Goal: Task Accomplishment & Management: Use online tool/utility

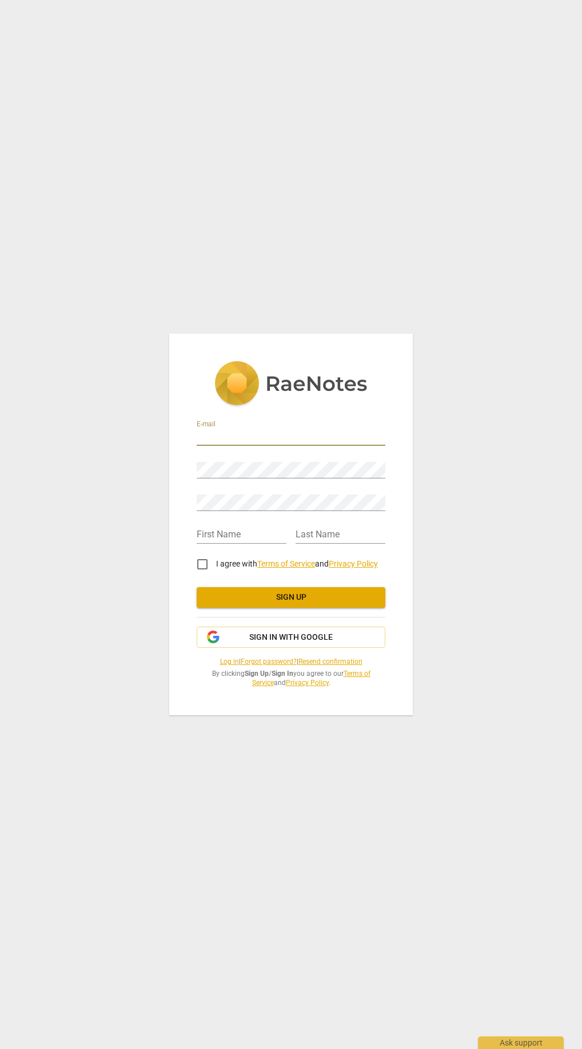
click at [239, 439] on input "email" at bounding box center [291, 437] width 189 height 17
click at [263, 439] on input "email" at bounding box center [291, 437] width 189 height 17
type input "joekeichcoaching@gmail.com"
click at [236, 537] on input "text" at bounding box center [242, 535] width 90 height 17
type input "[PERSON_NAME]"
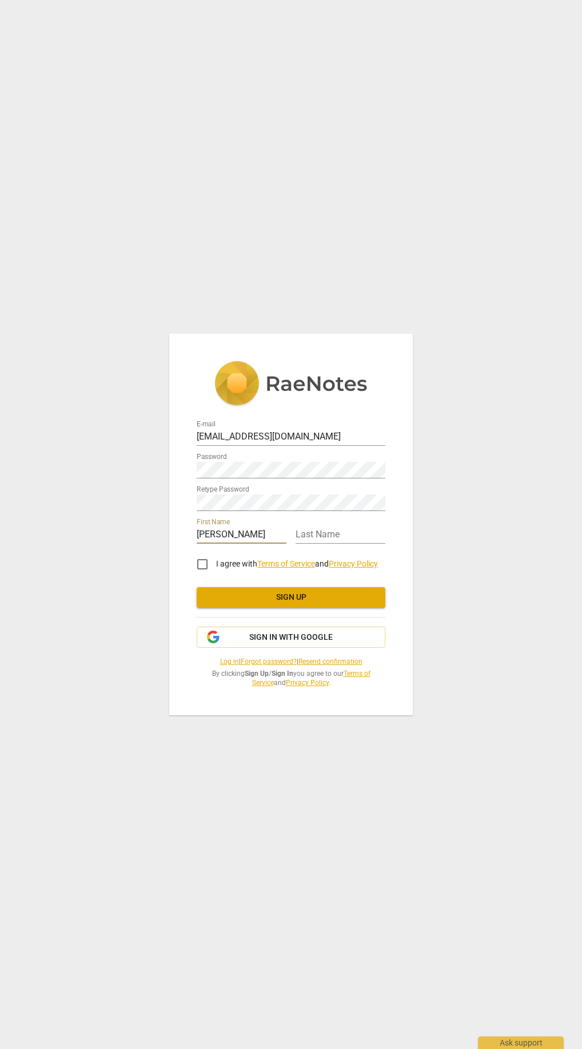
type input "Keich"
click at [205, 562] on input "I agree with Terms of Service and Privacy Policy" at bounding box center [202, 563] width 27 height 27
checkbox input "true"
click at [137, 502] on div "E-mail joekeichcoaching@gmail.com Password Retype Password First Name Joseph La…" at bounding box center [291, 524] width 582 height 1049
click at [177, 471] on div "E-mail joekeichcoaching@gmail.com Password Retype Password First Name Joseph La…" at bounding box center [291, 524] width 244 height 381
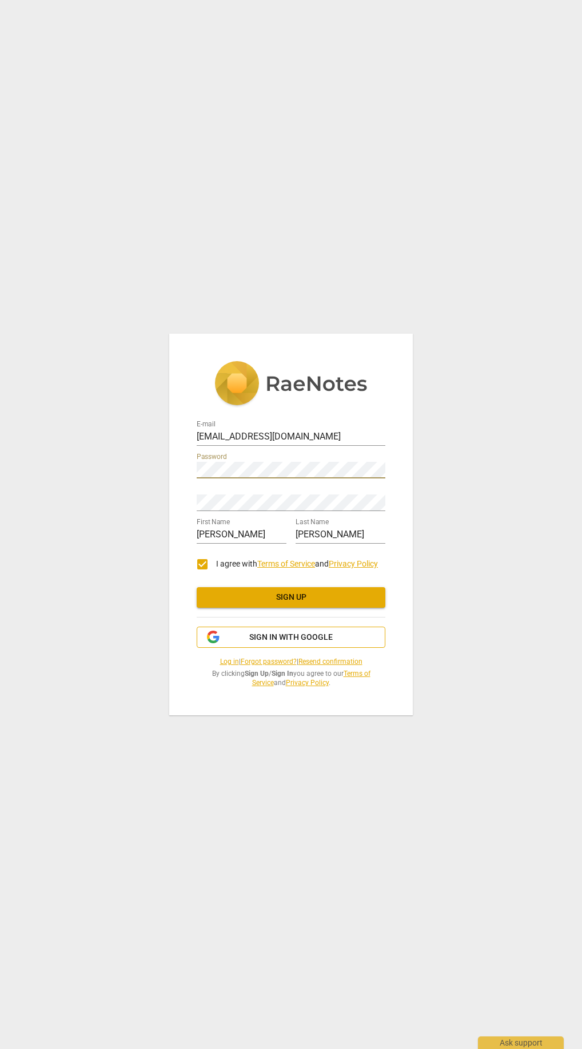
click at [301, 639] on span "Sign in with Google" at bounding box center [291, 637] width 84 height 11
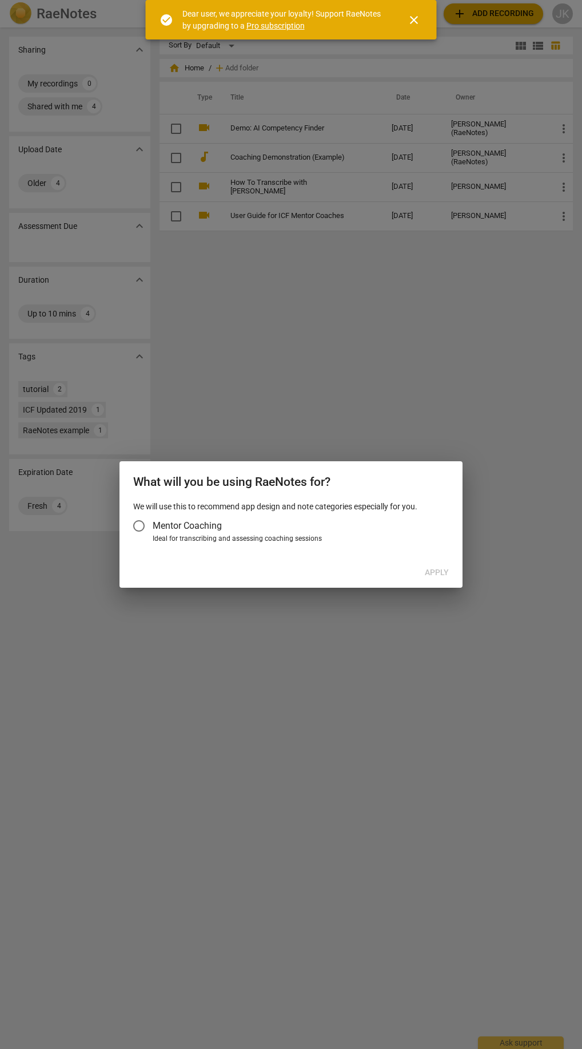
click at [138, 523] on input "Mentor Coaching" at bounding box center [138, 525] width 27 height 27
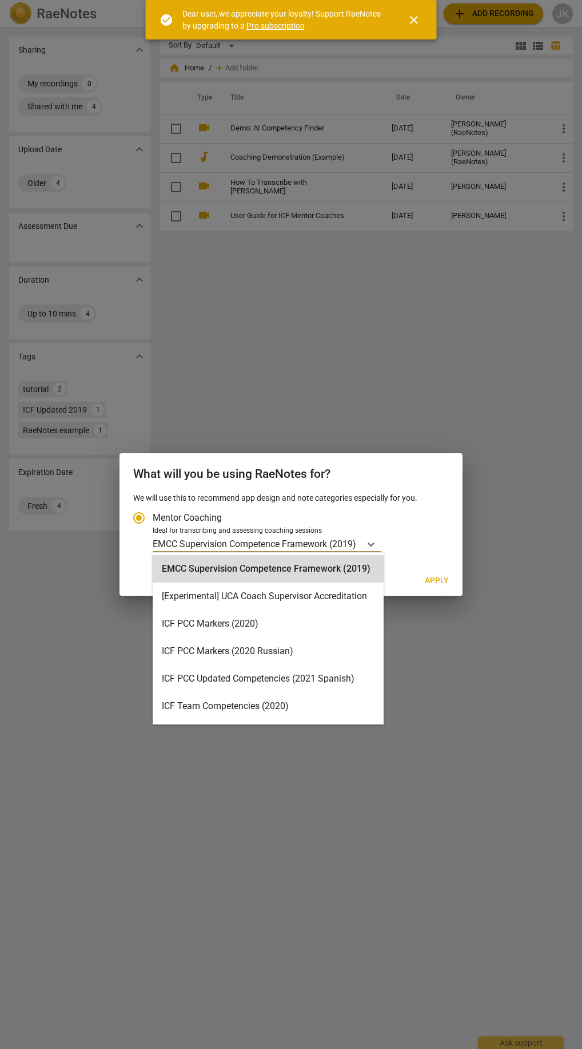
click at [360, 541] on input "Ideal for transcribing and assessing coaching sessions 16 results available. Us…" at bounding box center [359, 543] width 2 height 11
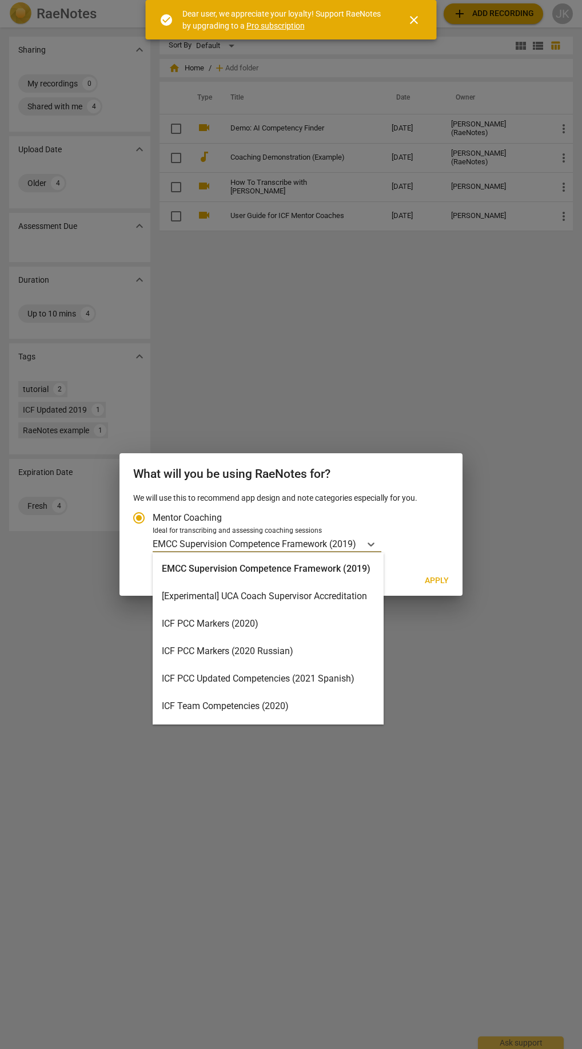
click at [253, 626] on div "ICF PCC Markers (2020)" at bounding box center [268, 623] width 231 height 27
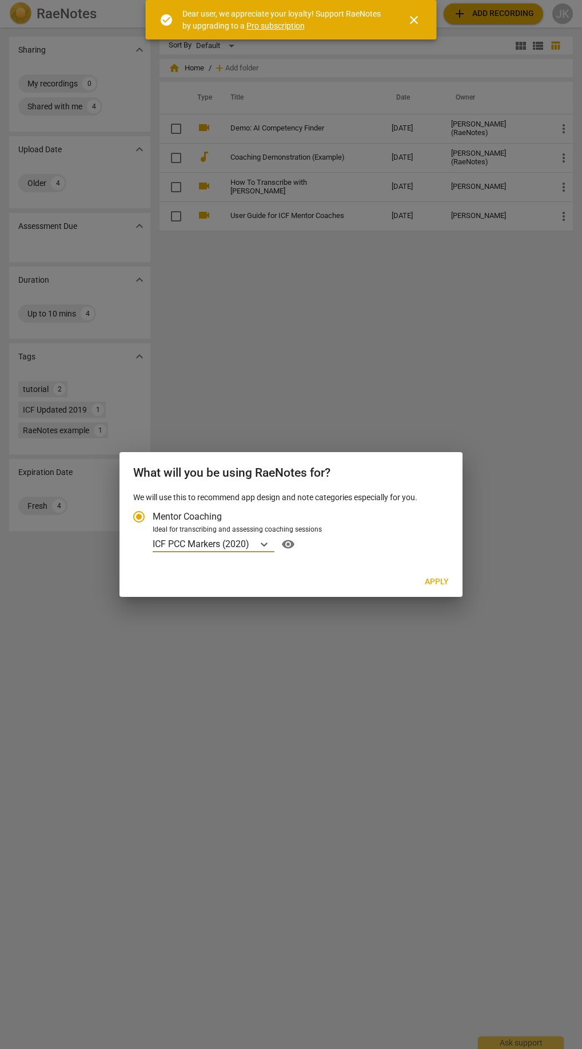
click at [438, 580] on span "Apply" at bounding box center [437, 581] width 24 height 11
radio input "false"
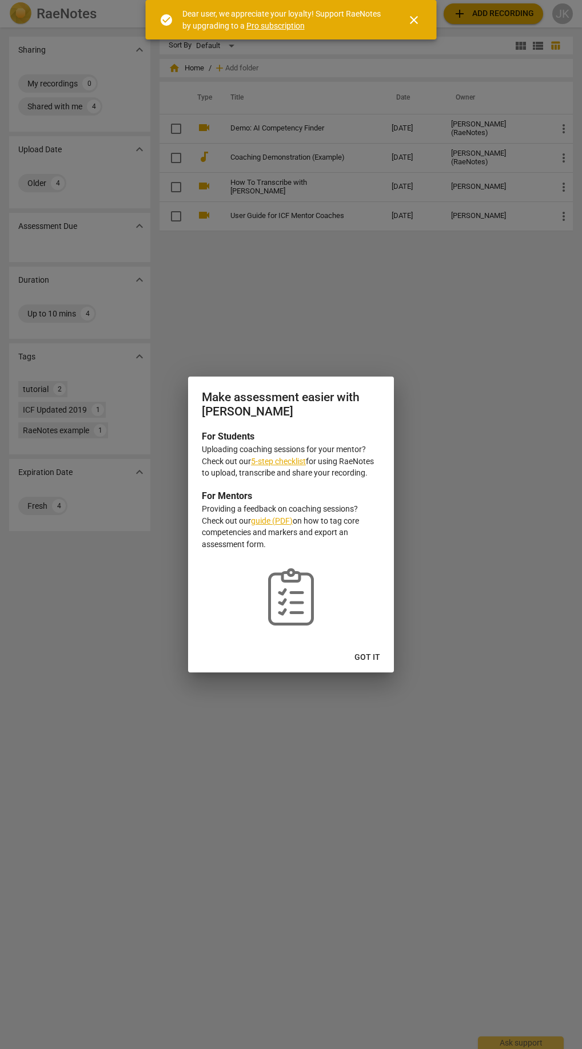
click at [374, 658] on span "Got it" at bounding box center [368, 657] width 26 height 11
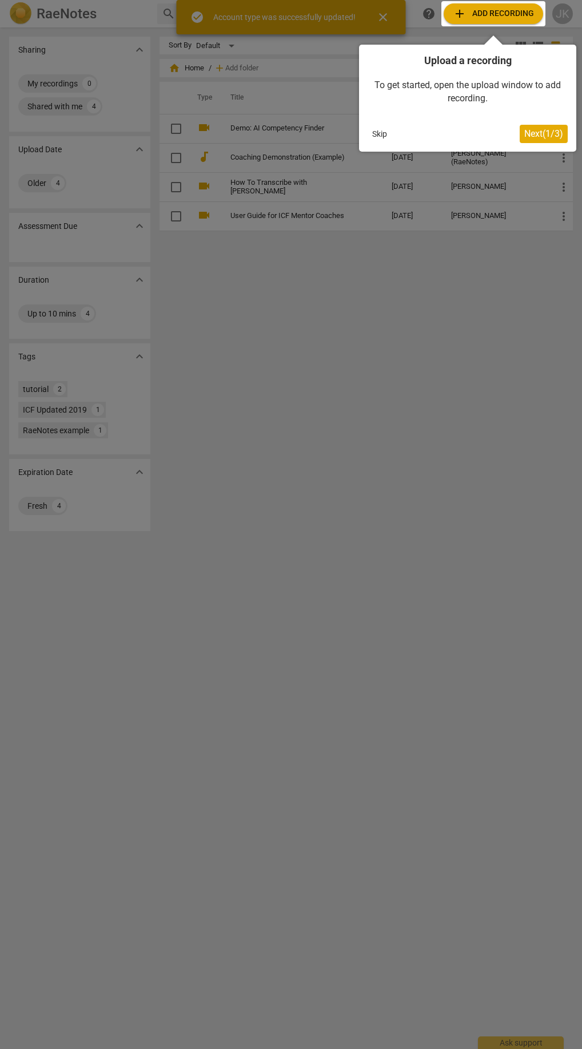
click at [552, 134] on span "Next ( 1 / 3 )" at bounding box center [544, 133] width 39 height 11
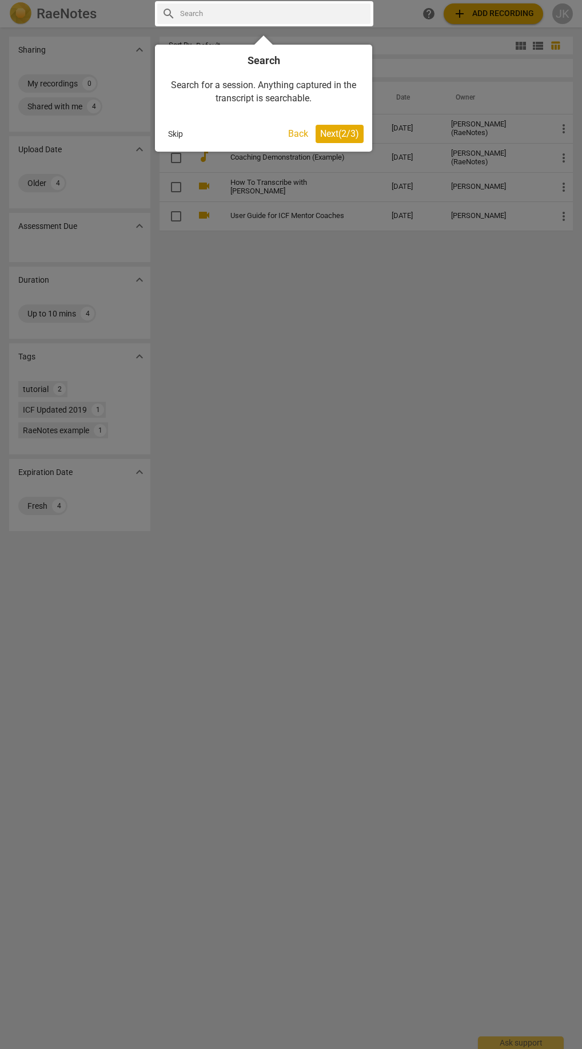
click at [343, 129] on span "Next ( 2 / 3 )" at bounding box center [339, 133] width 39 height 11
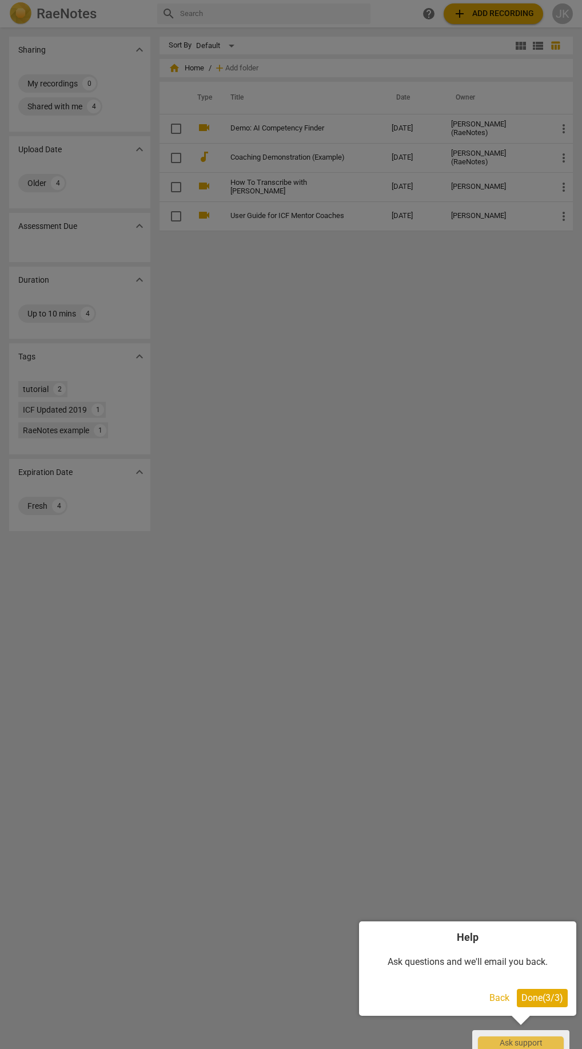
click at [542, 998] on span "Done ( 3 / 3 )" at bounding box center [543, 997] width 42 height 11
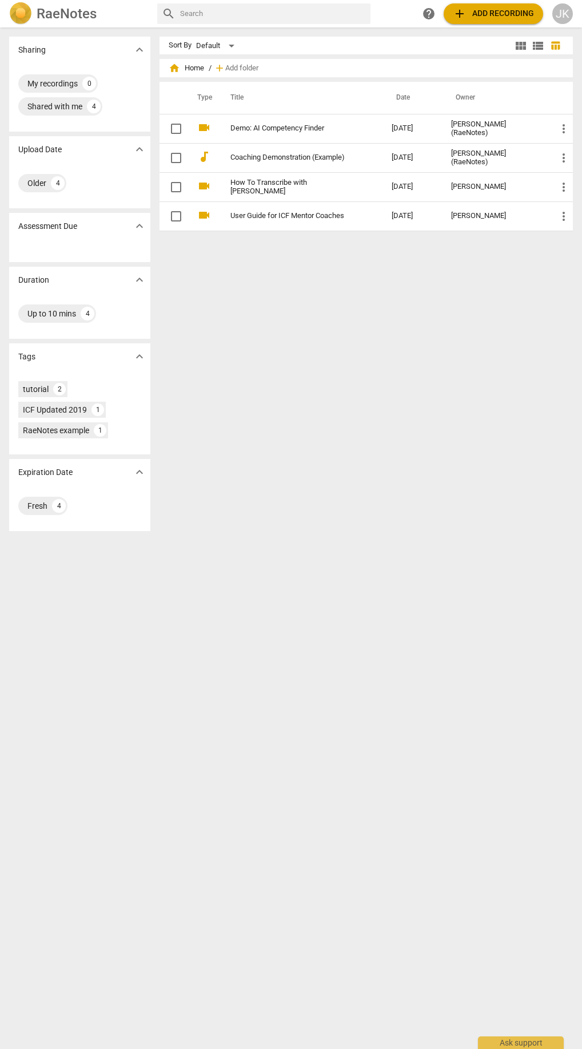
click at [561, 14] on div "JK" at bounding box center [563, 13] width 21 height 21
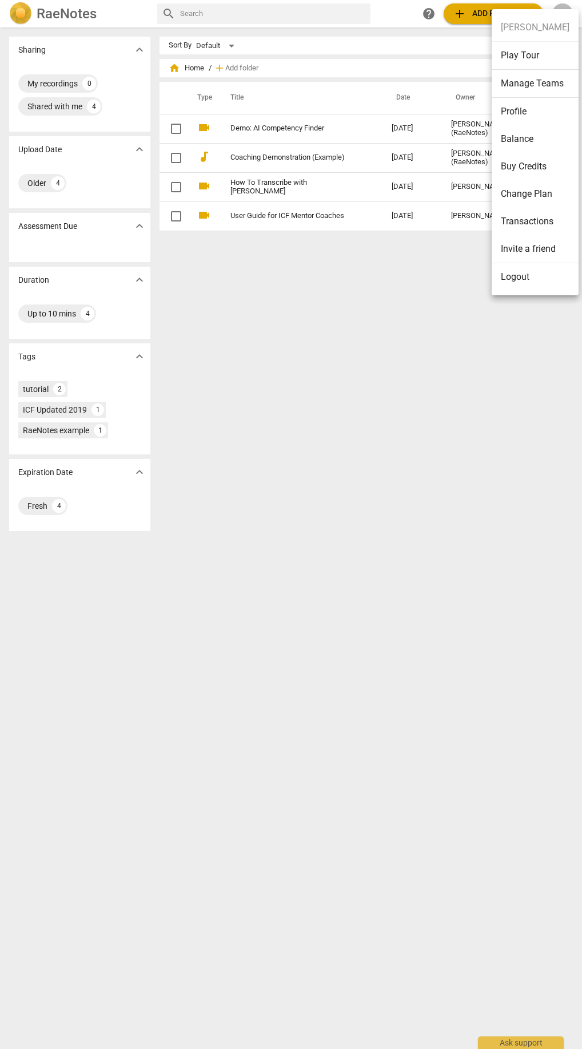
drag, startPoint x: 421, startPoint y: 323, endPoint x: 422, endPoint y: 295, distance: 28.1
click at [421, 307] on div at bounding box center [291, 524] width 582 height 1049
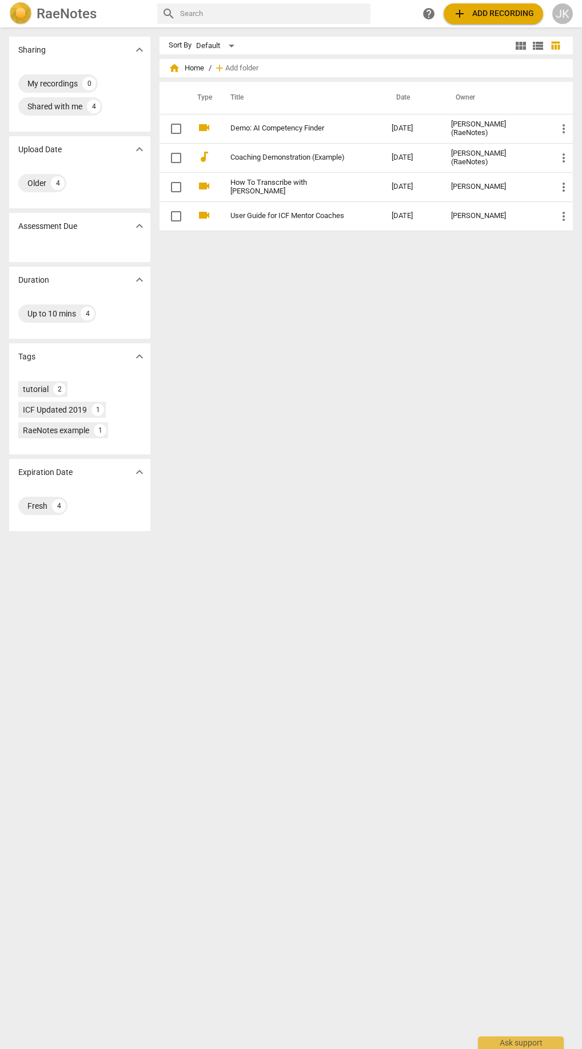
click at [487, 9] on span "add Add recording" at bounding box center [493, 14] width 81 height 14
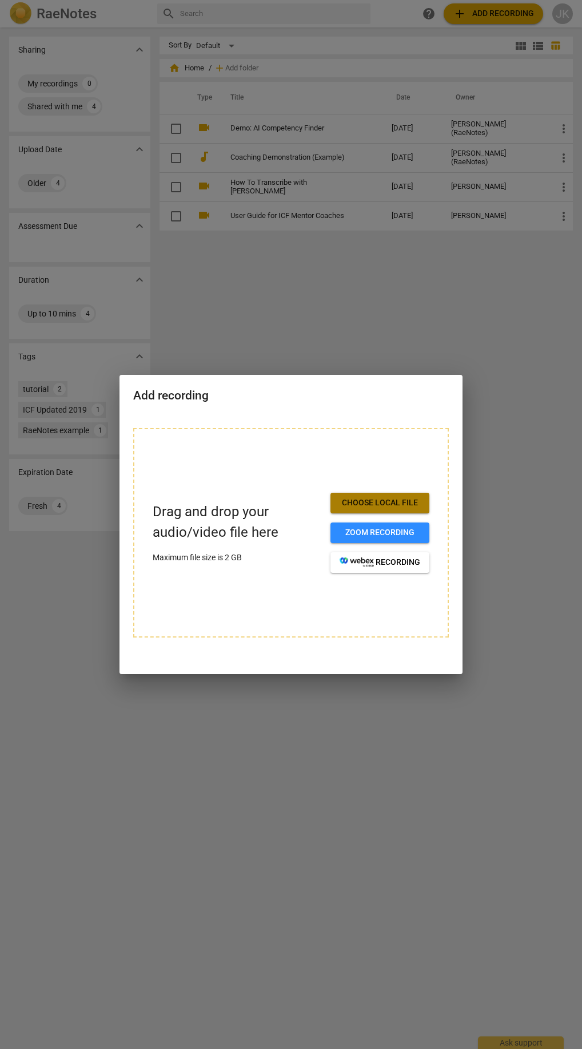
click at [384, 506] on span "Choose local file" at bounding box center [380, 502] width 81 height 11
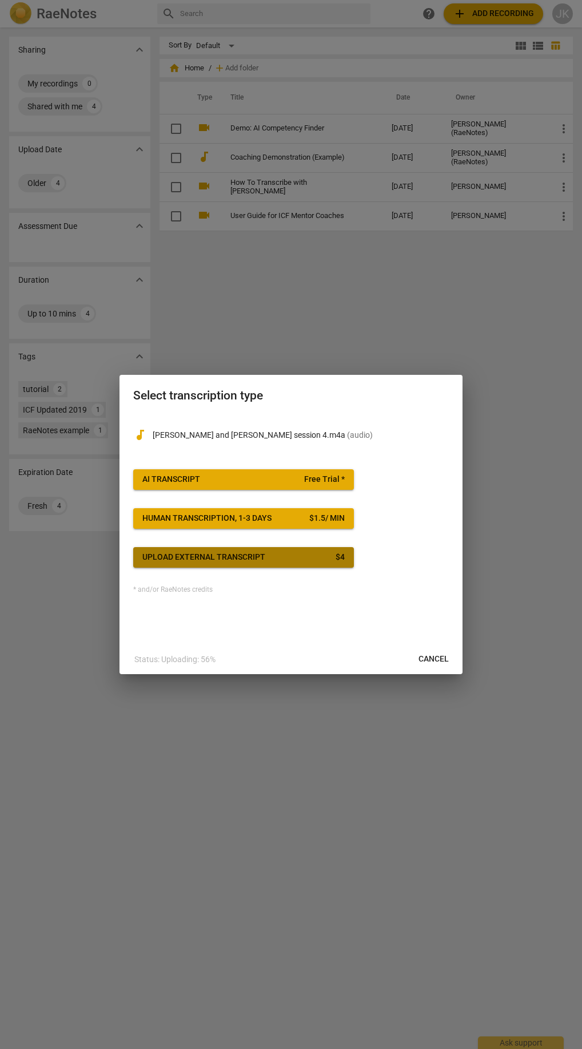
click at [253, 557] on div "Upload external transcript" at bounding box center [203, 557] width 123 height 11
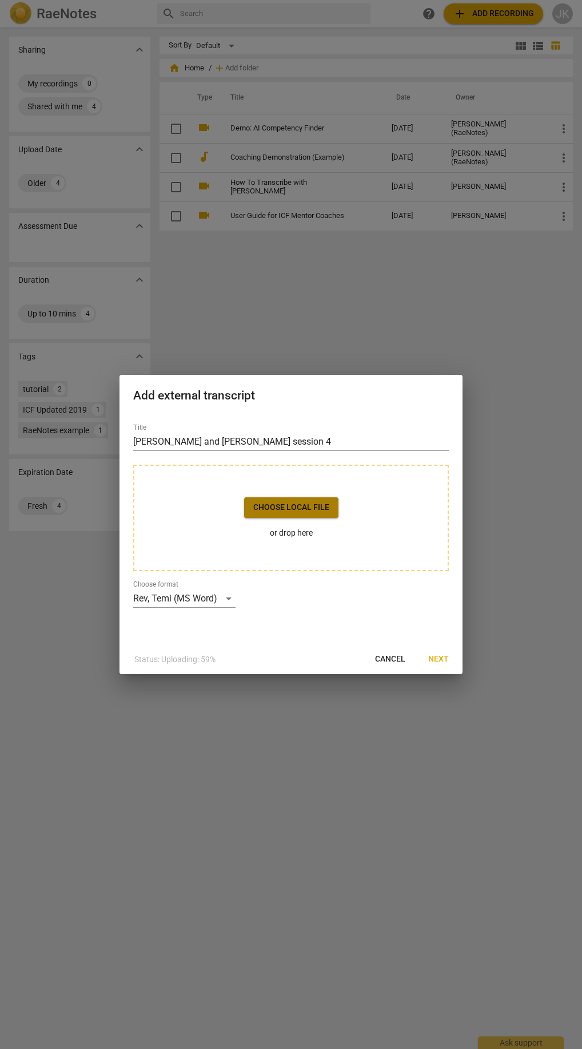
click at [300, 503] on span "Choose local file" at bounding box center [291, 507] width 76 height 11
click at [229, 603] on div "Rev, Temi (MS Word)" at bounding box center [184, 598] width 102 height 18
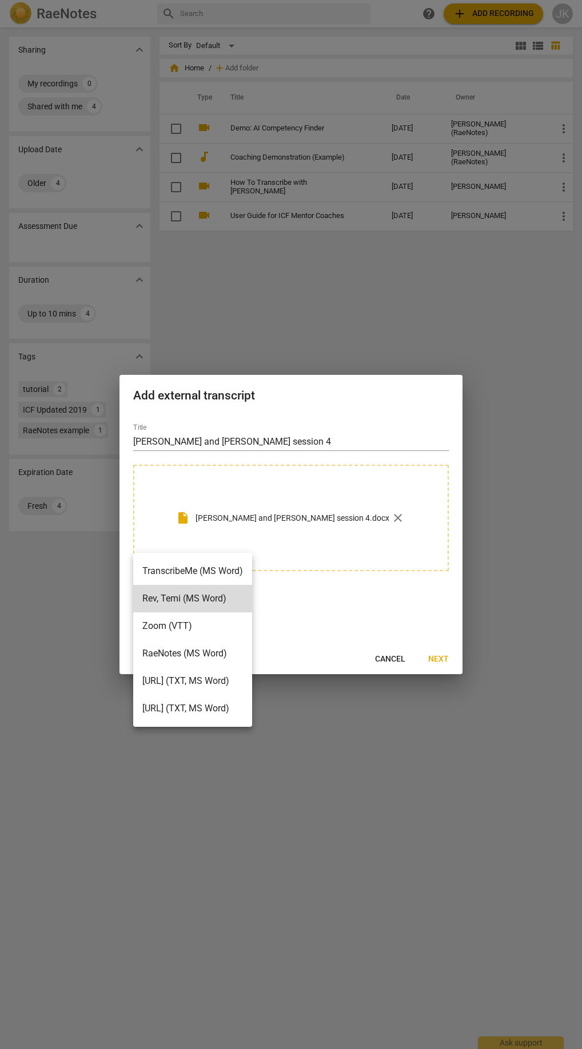
click at [378, 403] on div at bounding box center [291, 524] width 582 height 1049
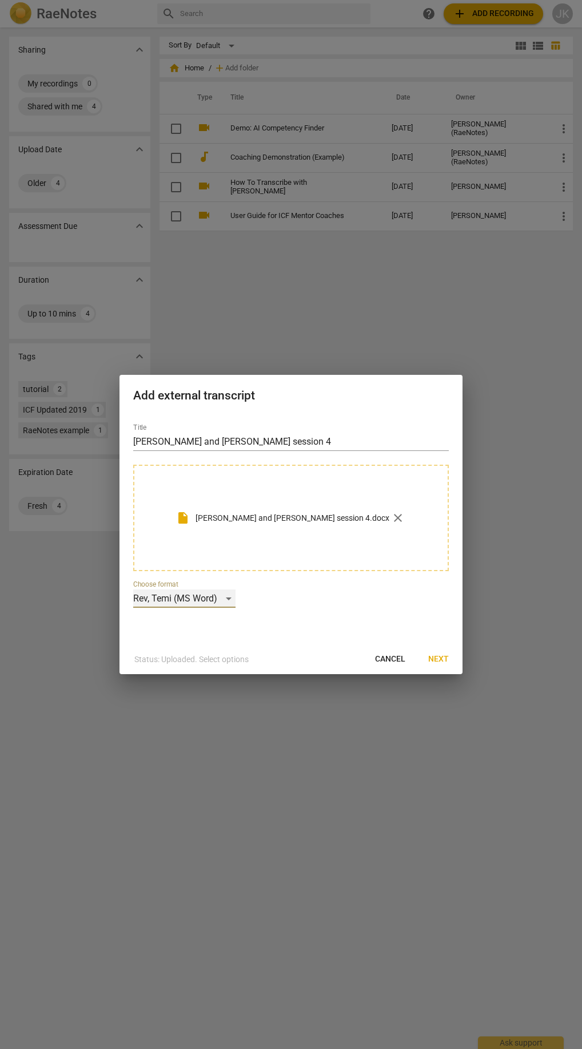
click at [231, 600] on div "Rev, Temi (MS Word)" at bounding box center [184, 598] width 102 height 18
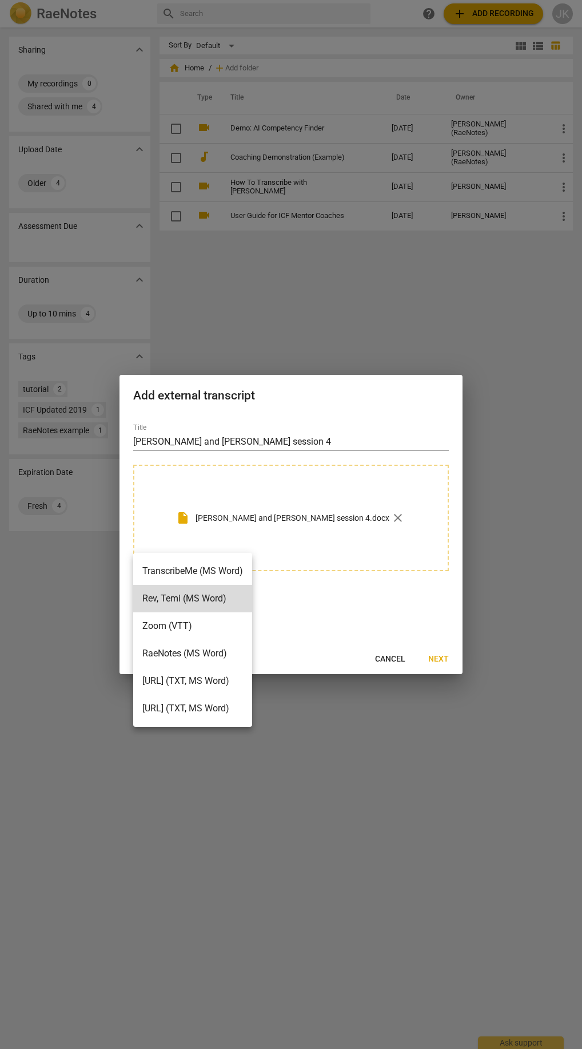
click at [327, 610] on div at bounding box center [291, 524] width 582 height 1049
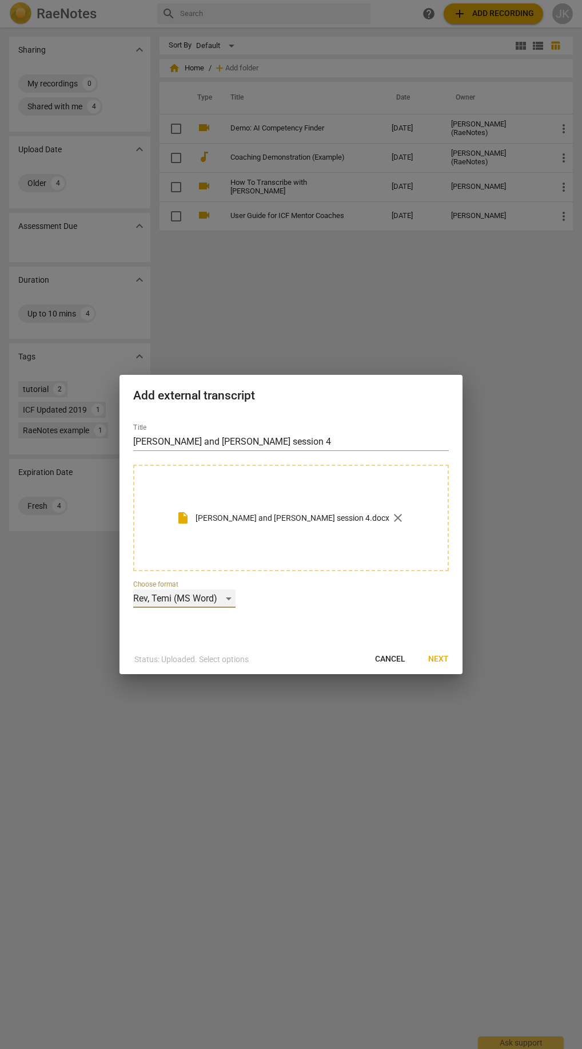
click at [230, 595] on div "Rev, Temi (MS Word)" at bounding box center [184, 598] width 102 height 18
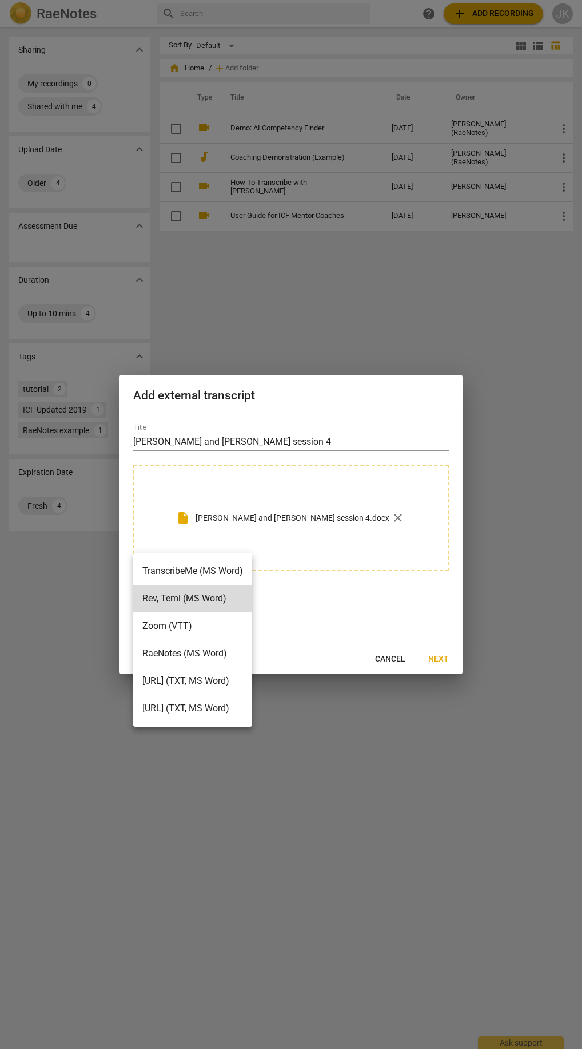
click at [324, 609] on div at bounding box center [291, 524] width 582 height 1049
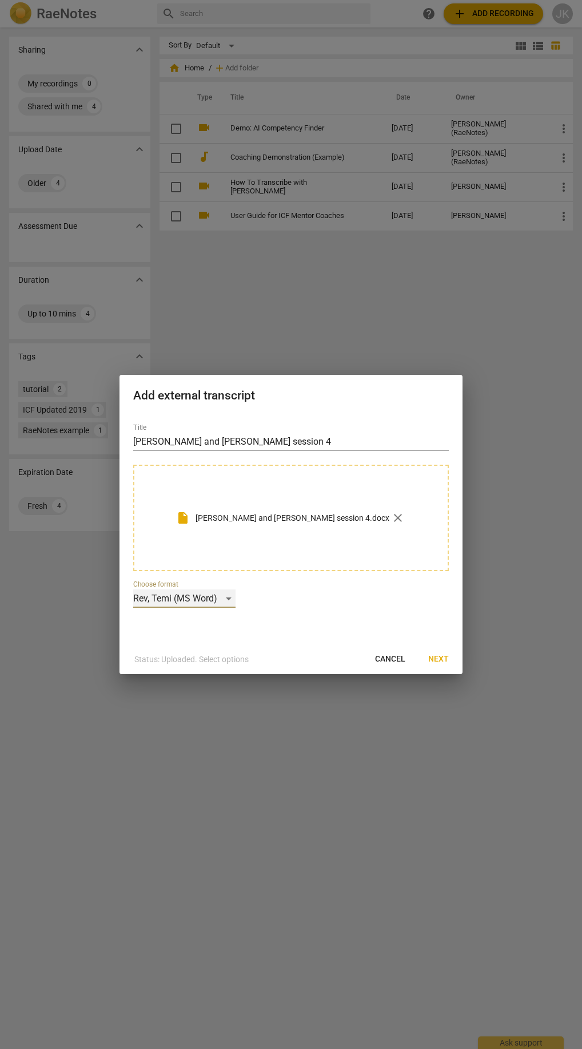
click at [224, 602] on div "Rev, Temi (MS Word)" at bounding box center [184, 598] width 102 height 18
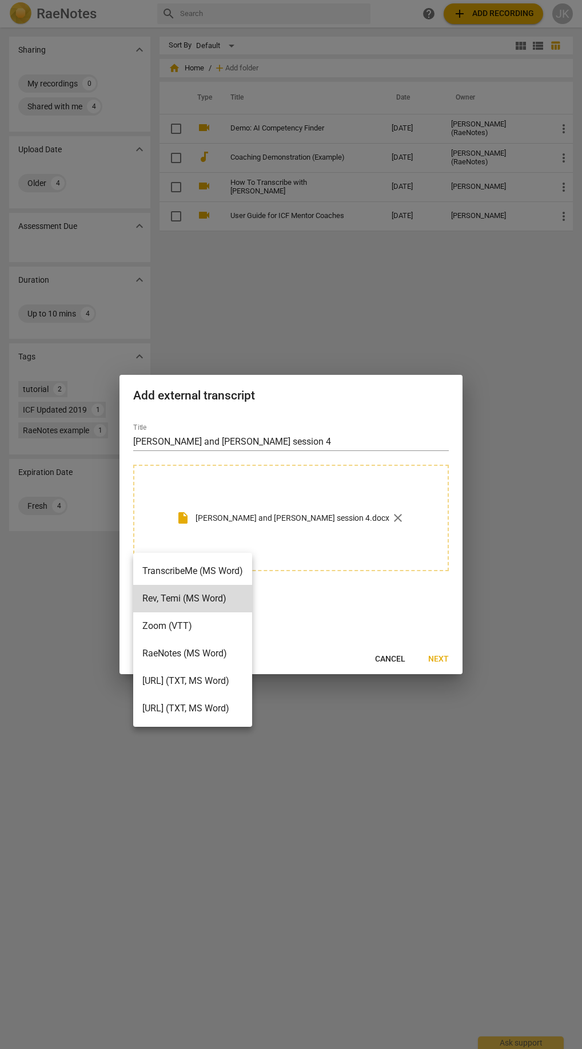
click at [315, 615] on div at bounding box center [291, 524] width 582 height 1049
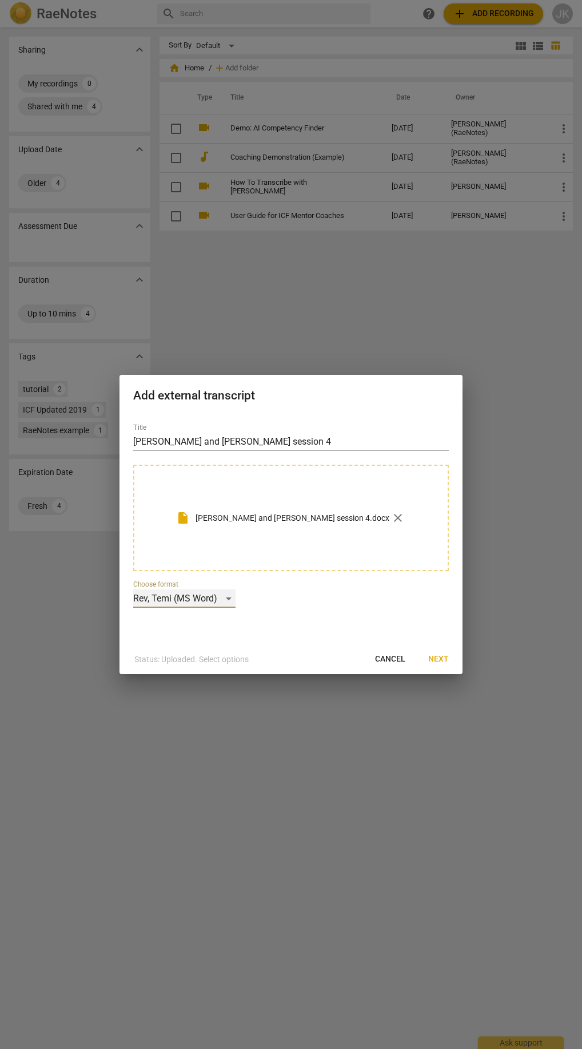
click at [233, 596] on div "Rev, Temi (MS Word)" at bounding box center [184, 598] width 102 height 18
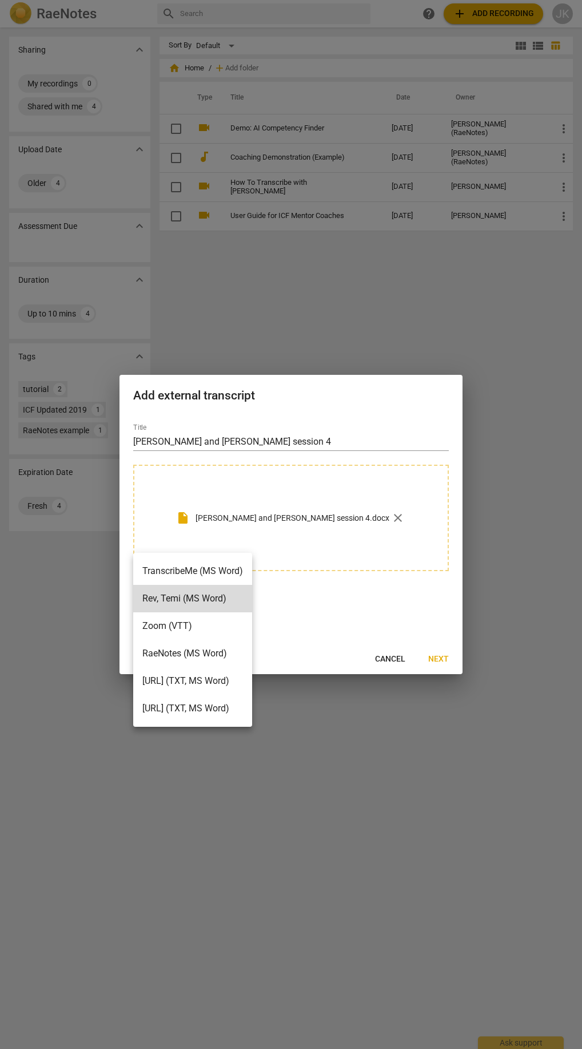
click at [340, 601] on div at bounding box center [291, 524] width 582 height 1049
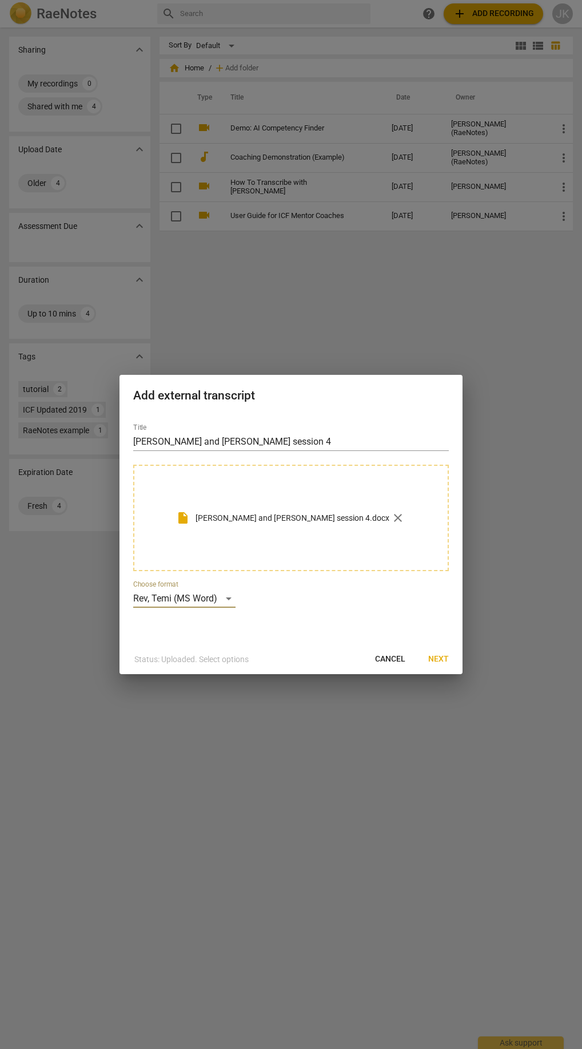
click at [439, 659] on span "Next" at bounding box center [439, 658] width 21 height 11
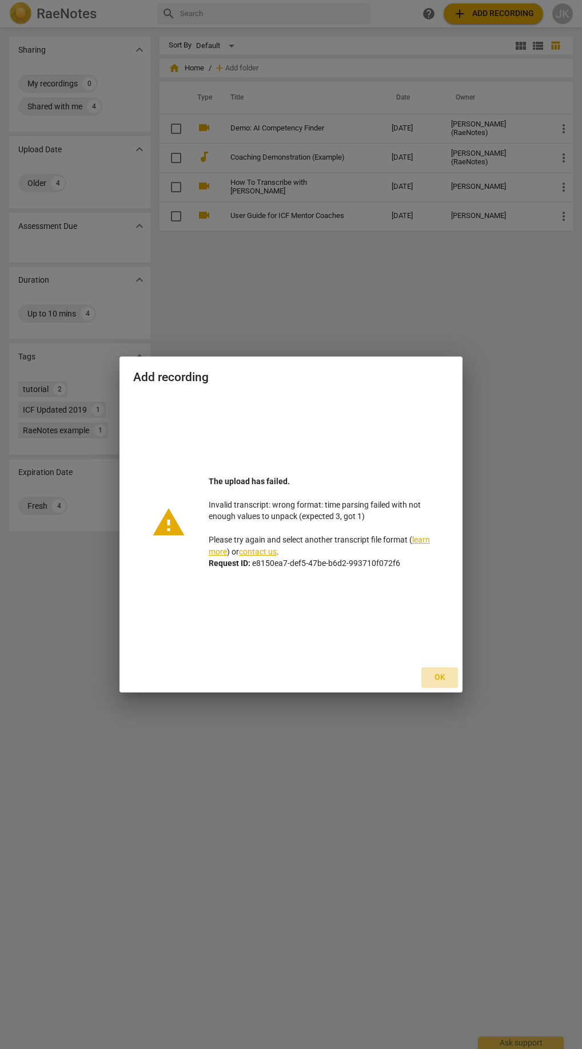
click at [441, 677] on span "Ok" at bounding box center [440, 677] width 18 height 11
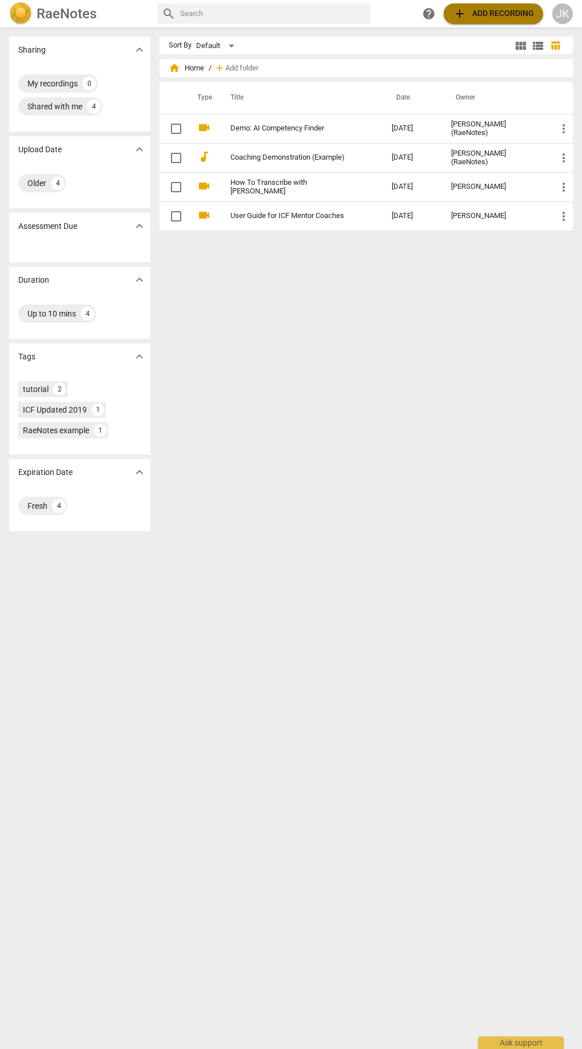
click at [492, 20] on span "add Add recording" at bounding box center [493, 14] width 81 height 14
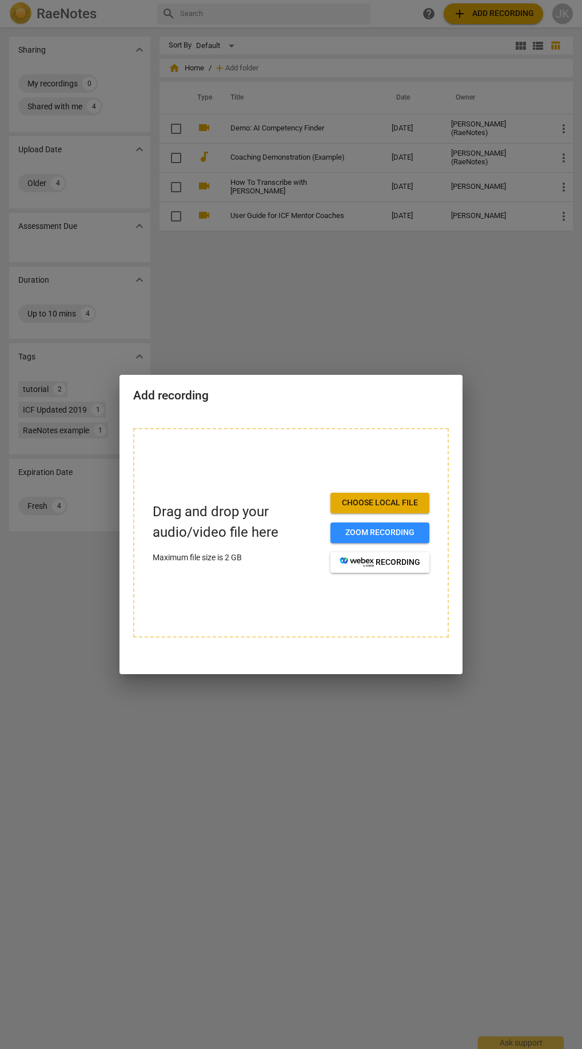
click at [388, 501] on span "Choose local file" at bounding box center [380, 502] width 81 height 11
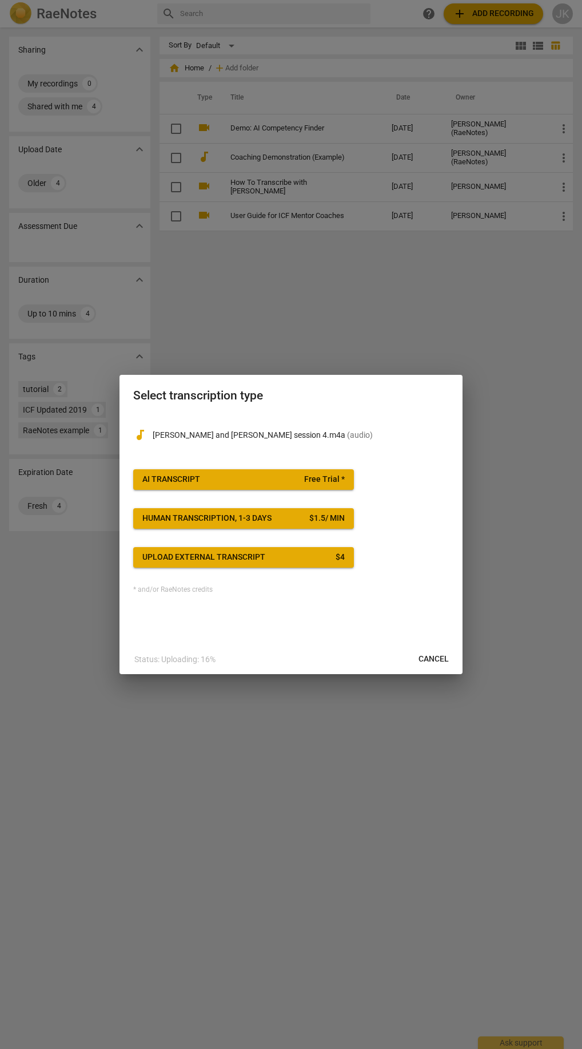
click at [261, 559] on div "Upload external transcript" at bounding box center [203, 557] width 123 height 11
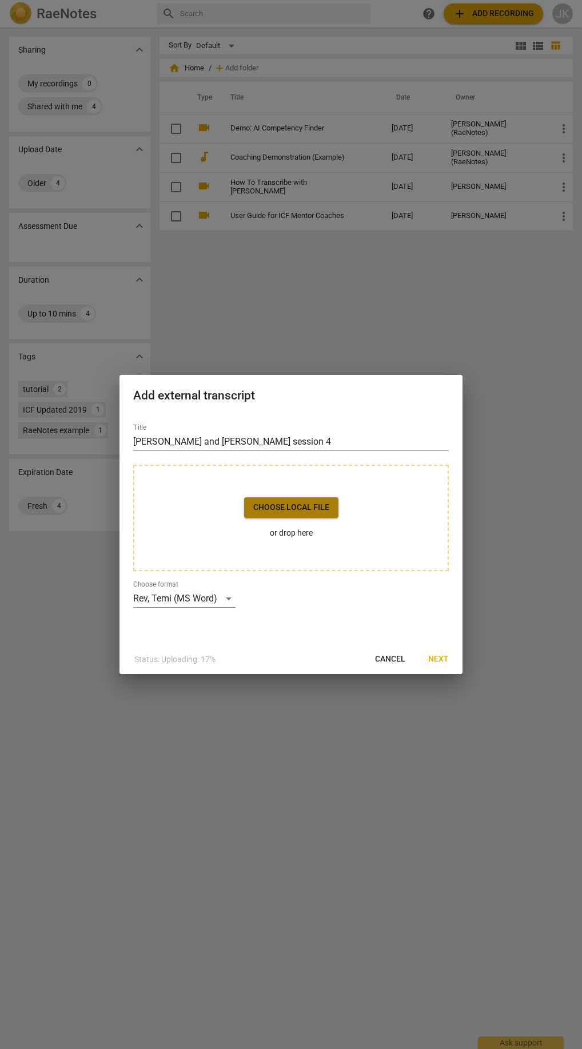
click at [296, 513] on button "Choose local file" at bounding box center [291, 507] width 94 height 21
click at [212, 598] on div "Rev, Temi (MS Word)" at bounding box center [184, 598] width 102 height 18
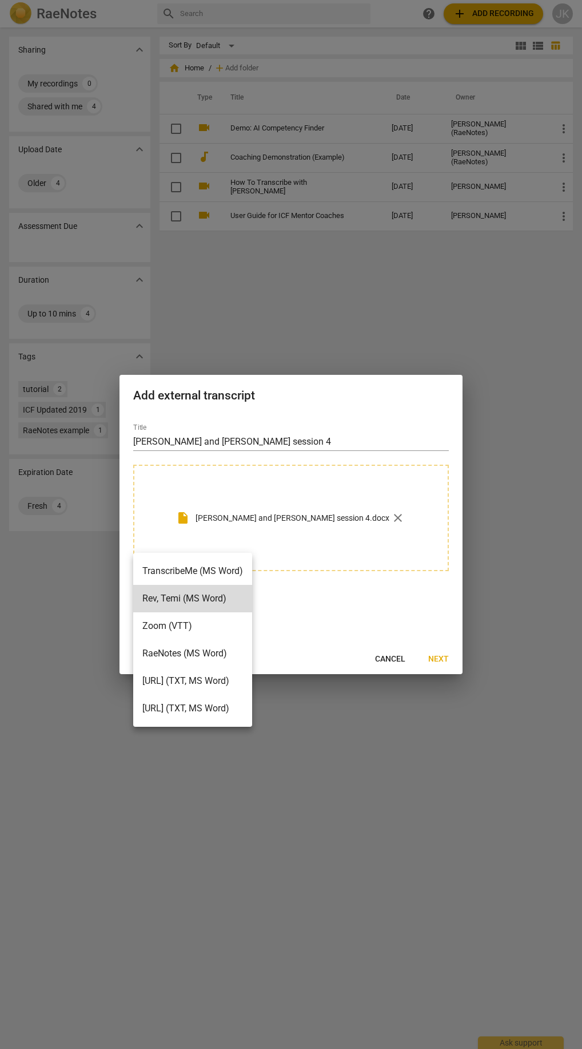
drag, startPoint x: 319, startPoint y: 622, endPoint x: 363, endPoint y: 632, distance: 45.1
click at [319, 621] on div at bounding box center [291, 524] width 582 height 1049
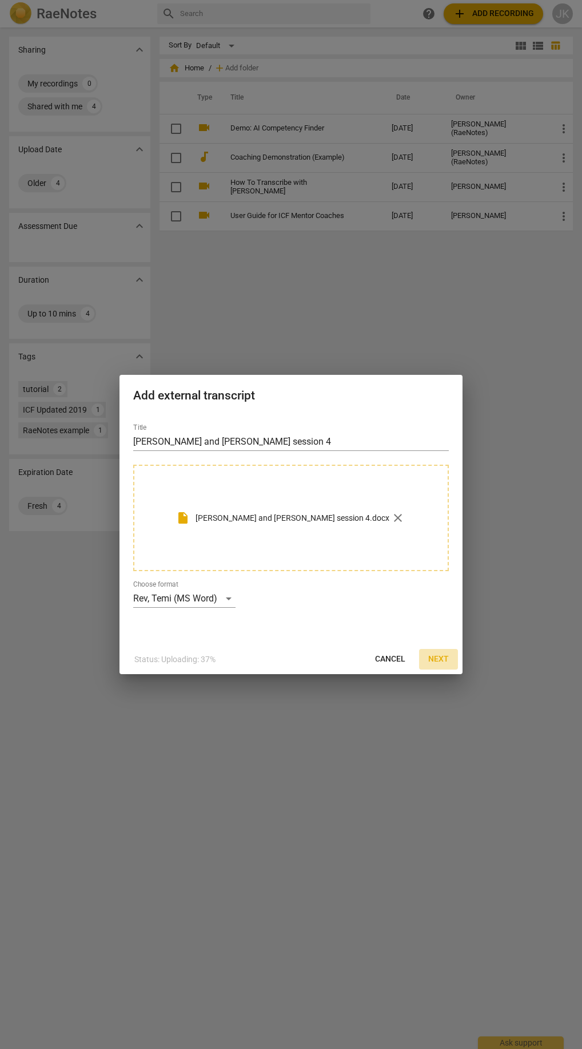
click at [442, 659] on span "Next" at bounding box center [439, 658] width 21 height 11
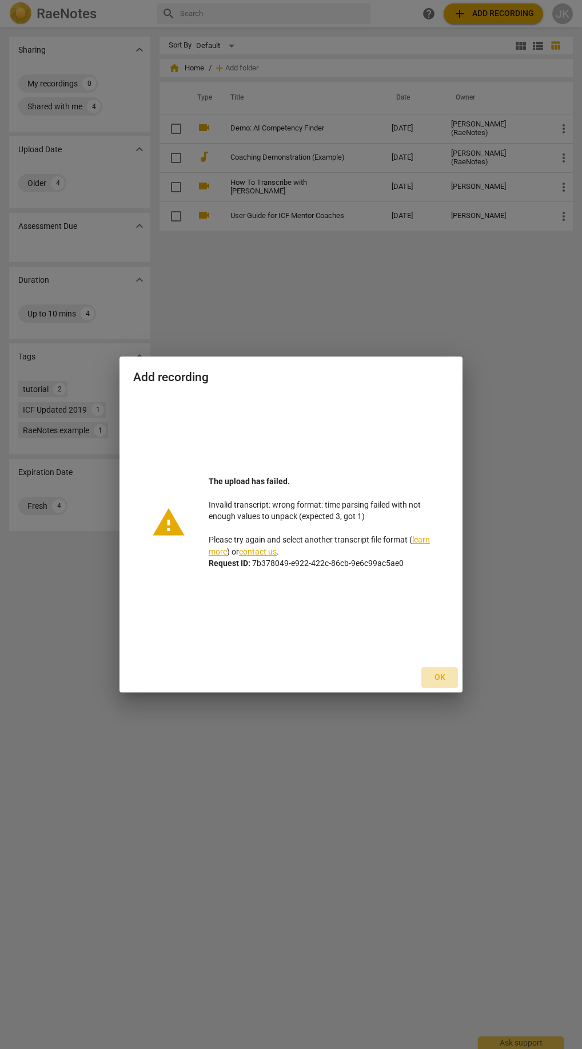
click at [434, 680] on span "Ok" at bounding box center [440, 677] width 18 height 11
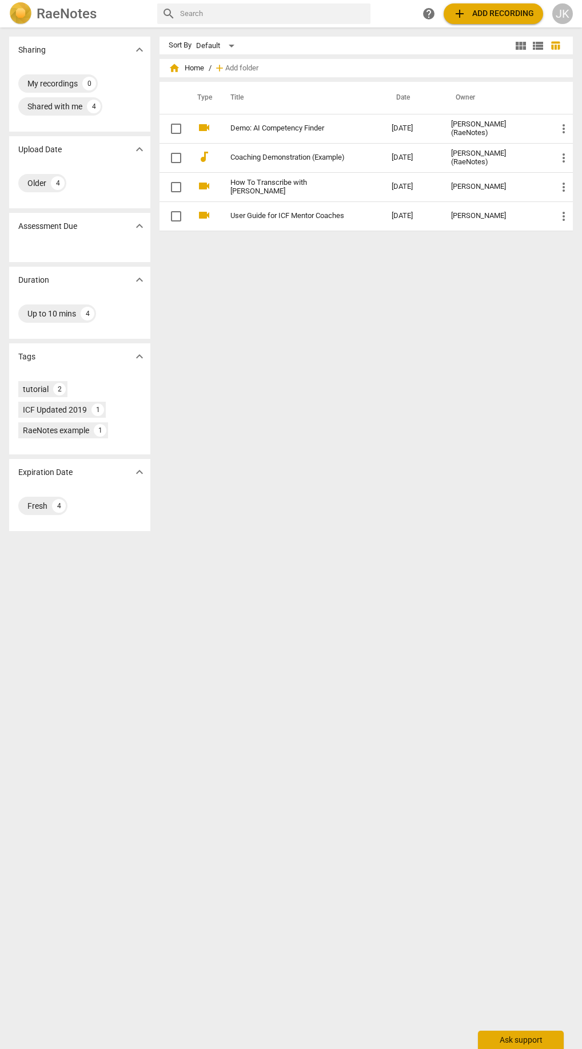
click at [514, 1045] on div "Ask support" at bounding box center [521, 1039] width 86 height 18
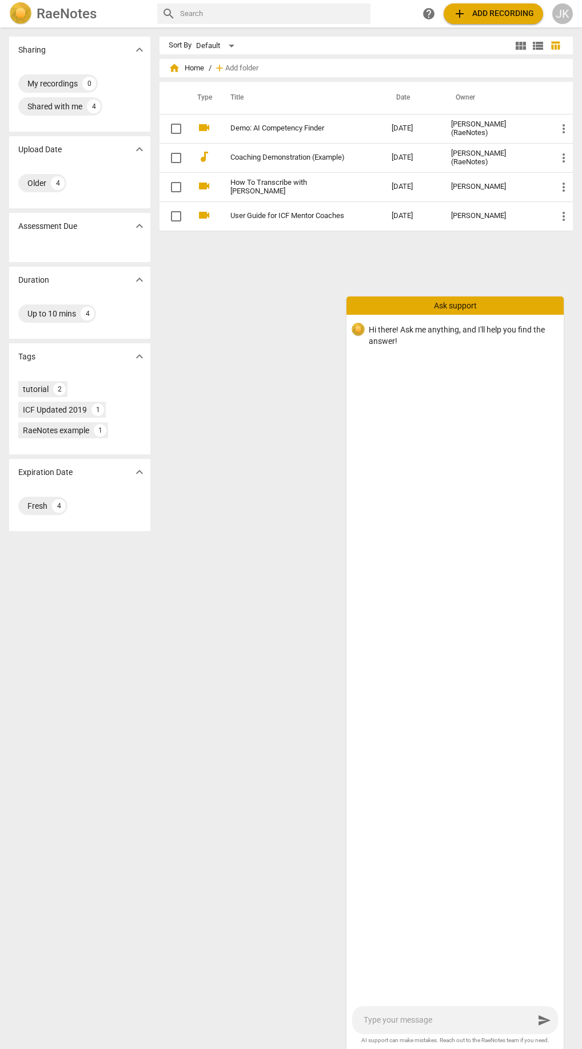
type textarea "M"
type textarea "My"
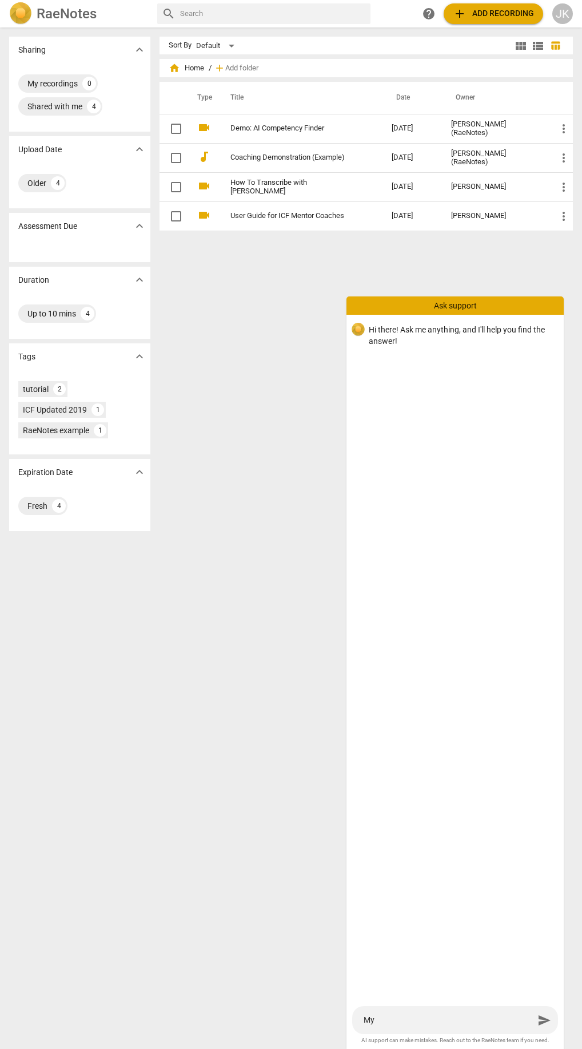
type textarea "My"
type textarea "My t"
type textarea "My tr"
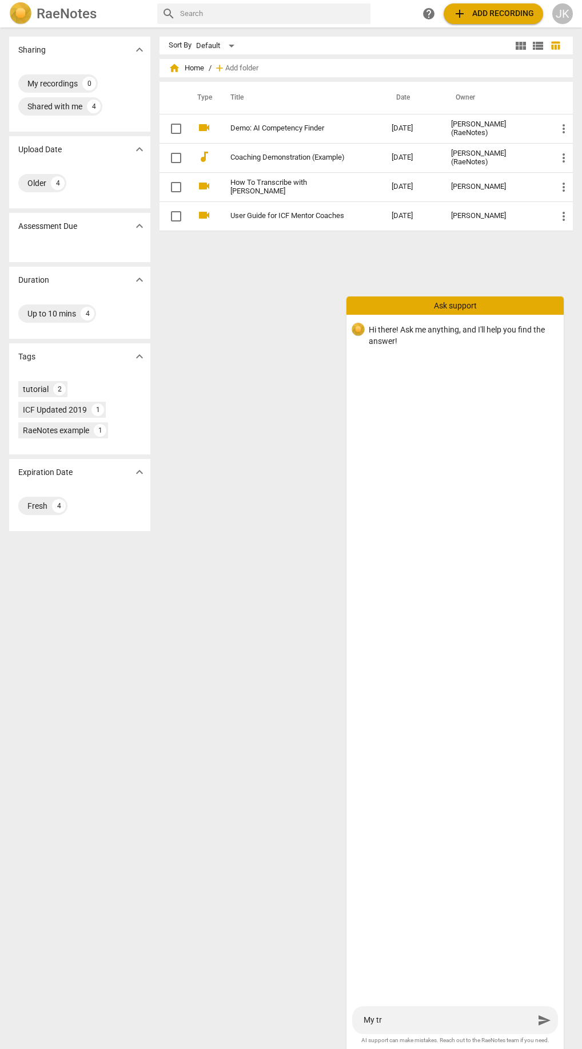
type textarea "My tra"
type textarea "[PERSON_NAME]"
type textarea "My trans"
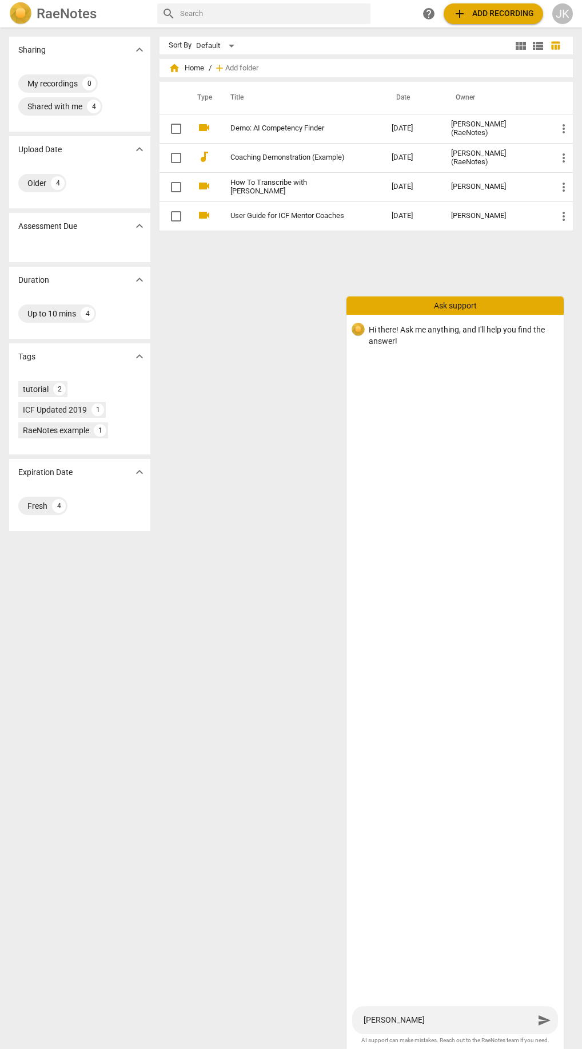
type textarea "My trans"
type textarea "My transc"
type textarea "My transci"
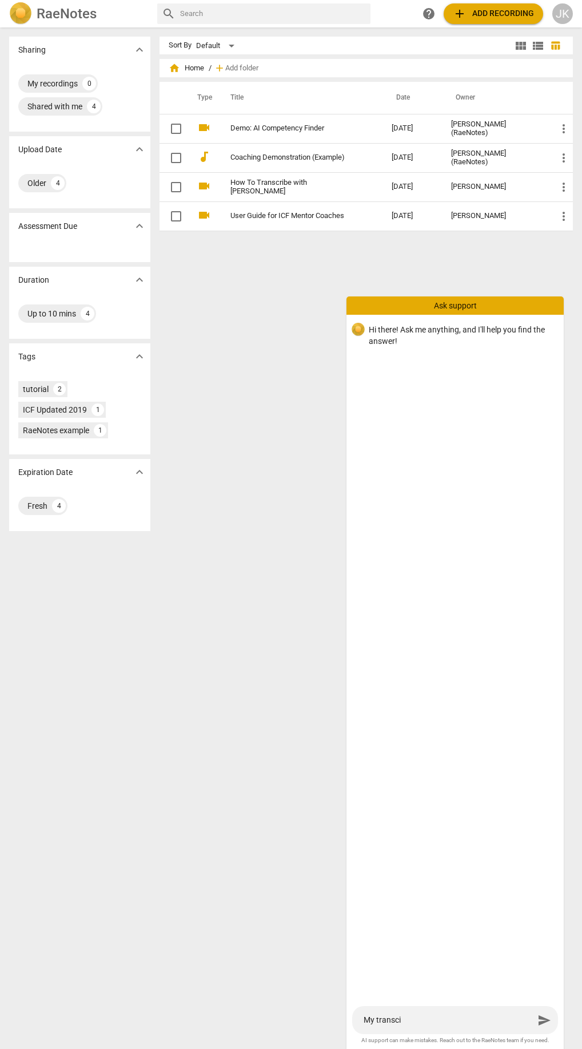
type textarea "My transc"
type textarea "My transcr"
type textarea "My transcri"
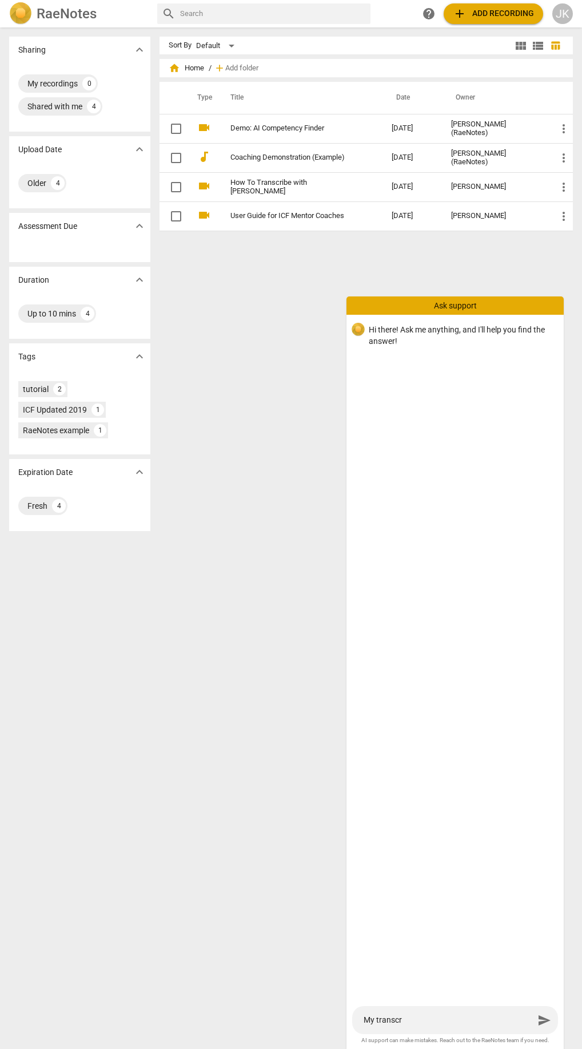
type textarea "My transcri"
type textarea "My transcrip"
type textarea "My transcript"
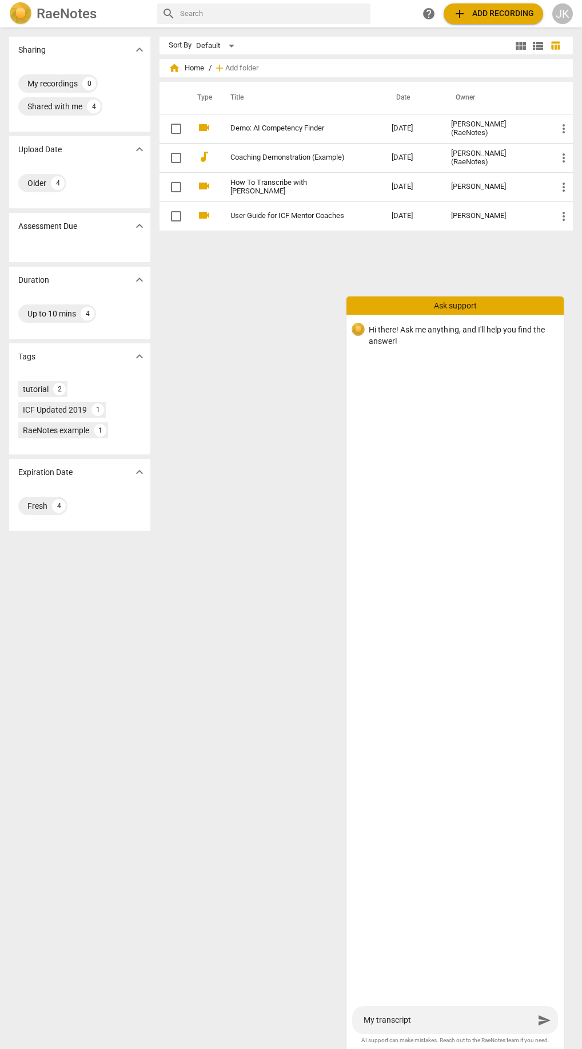
type textarea "My transcripti"
type textarea "My transcriptio"
type textarea "My transcription"
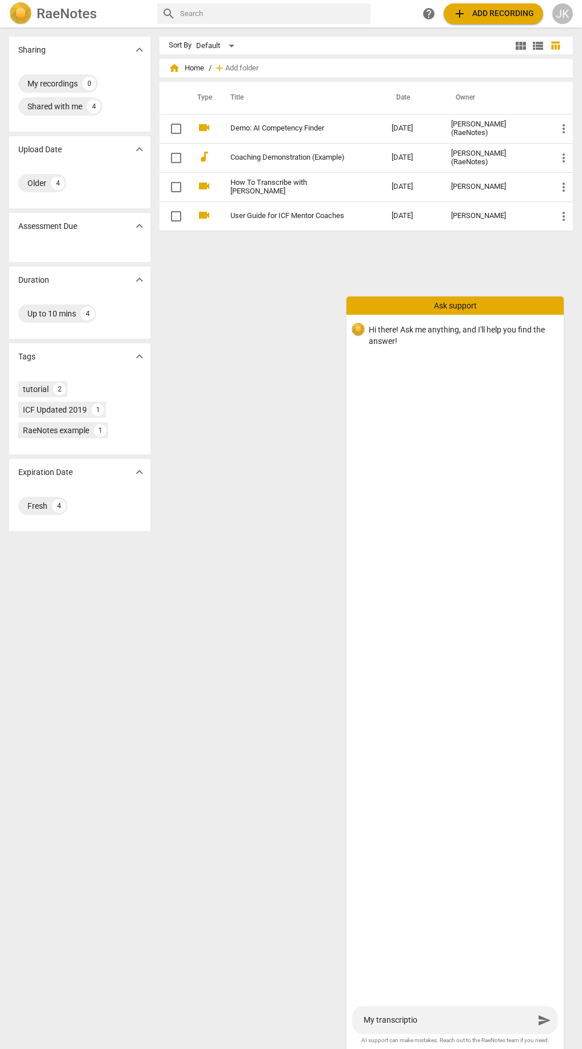
type textarea "My transcription"
type textarea "My transcription u"
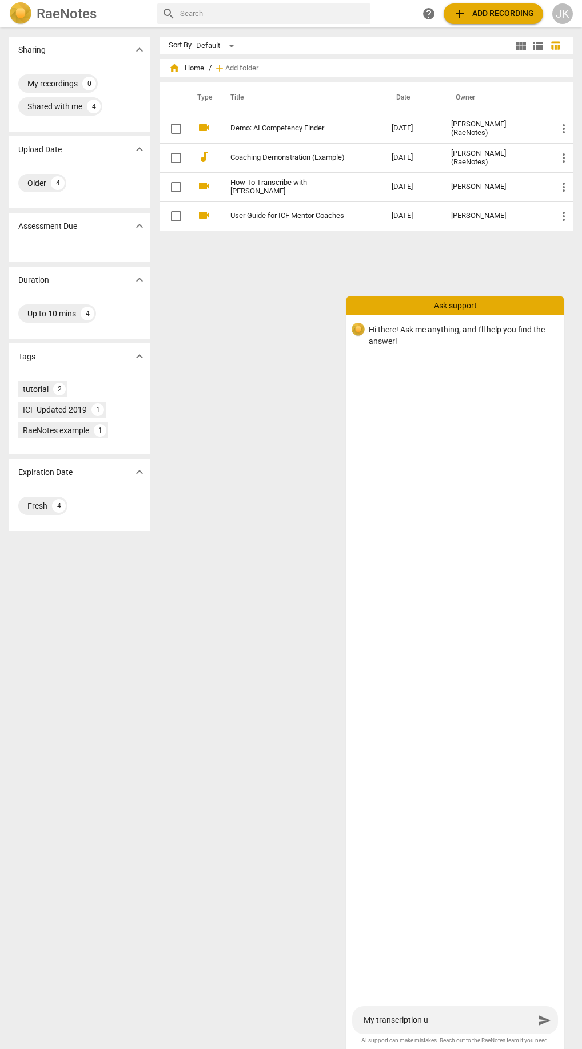
type textarea "My transcription up"
type textarea "My transcription upl"
type textarea "My transcription uplo"
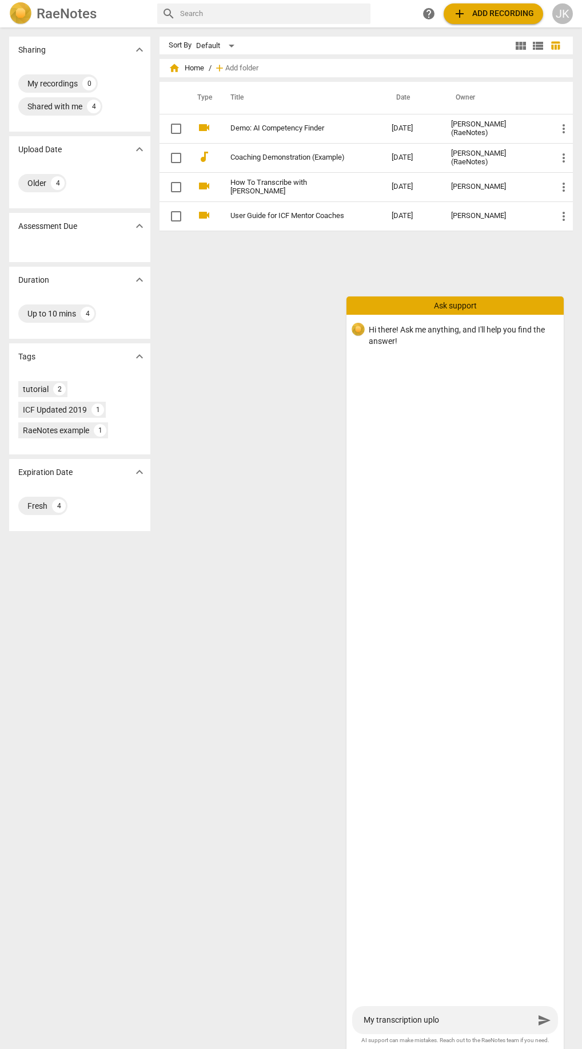
type textarea "My transcription uploa"
type textarea "My transcription upload"
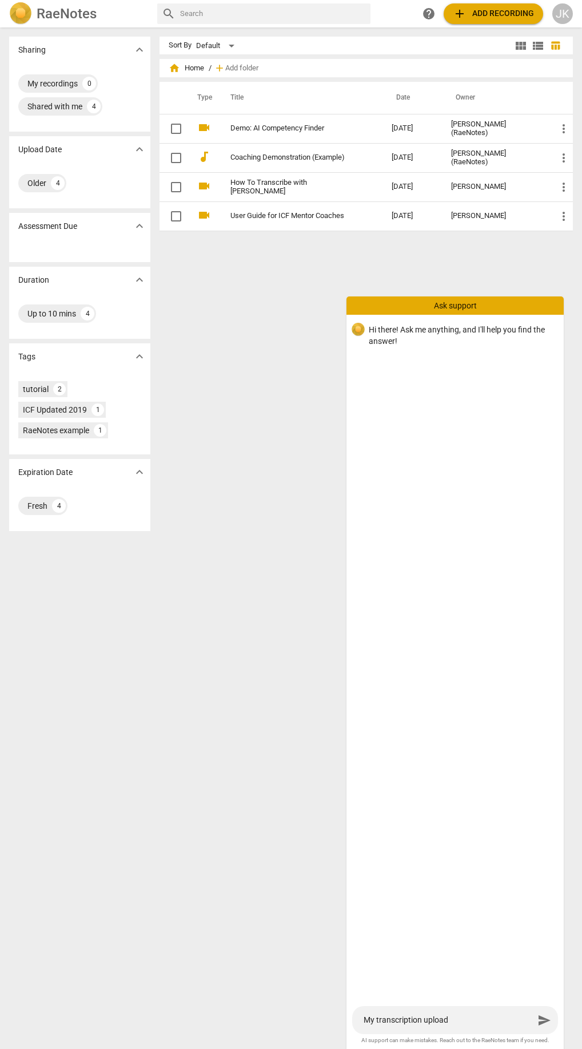
type textarea "My transcription upload k"
type textarea "My transcription upload [PERSON_NAME]"
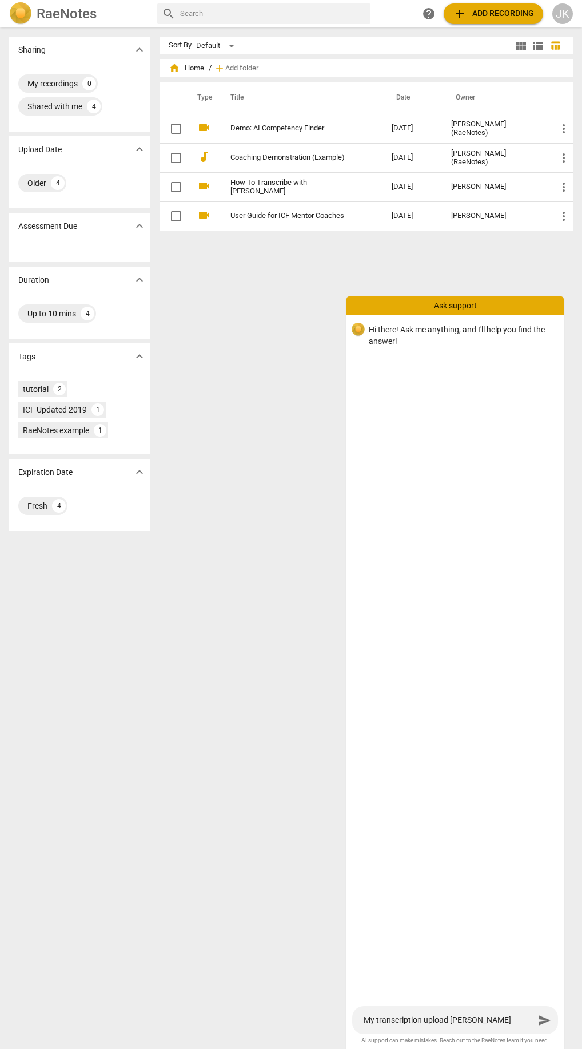
type textarea "My transcription upload [PERSON_NAME]"
type textarea "My transcription upload keep"
type textarea "My transcription upload keeps"
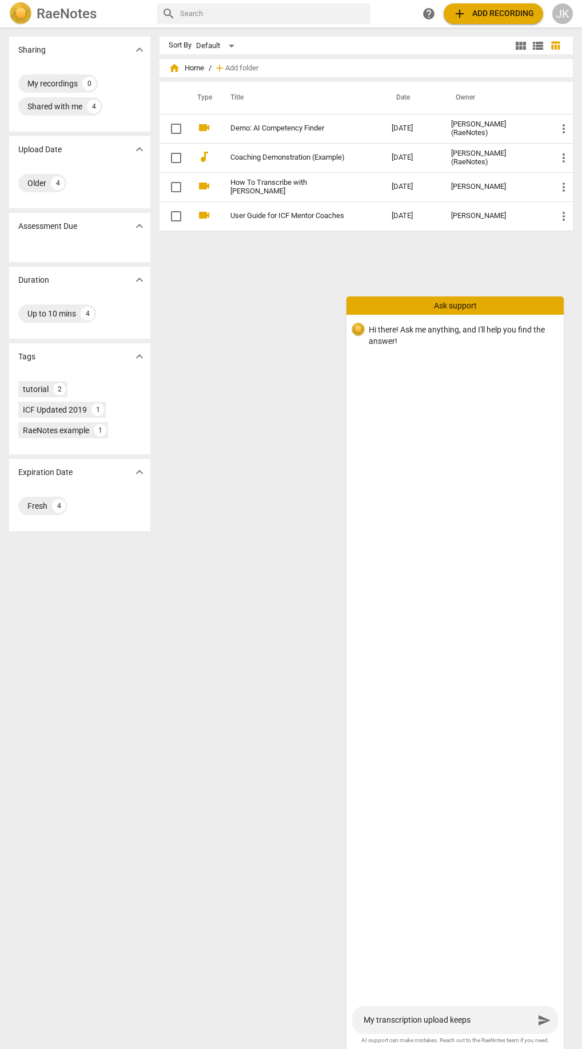
type textarea "My transcription upload keeps f"
type textarea "My transcription upload keeps fa"
type textarea "My transcription upload keeps fai"
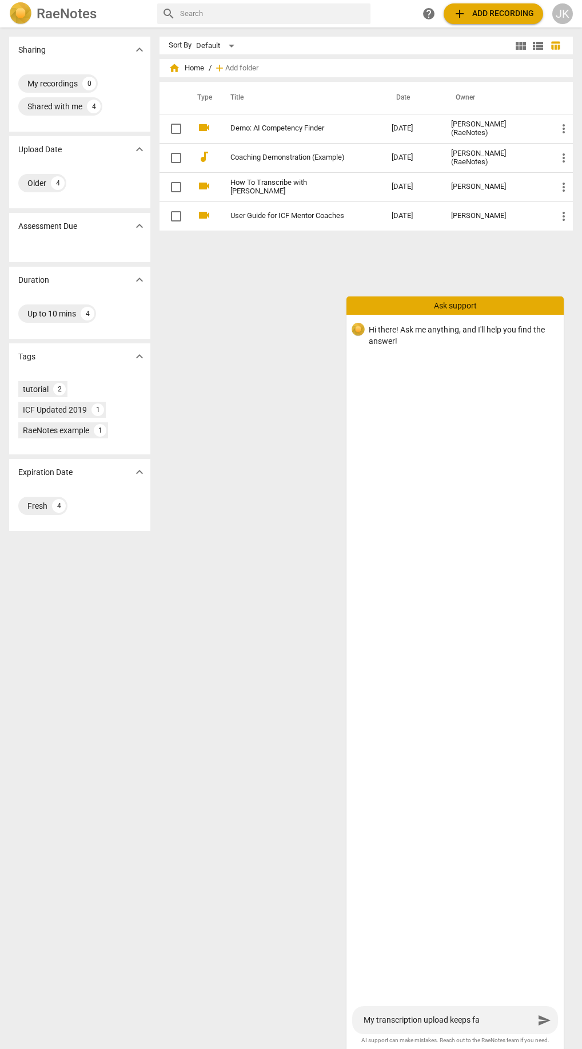
type textarea "My transcription upload keeps fai"
type textarea "My transcription upload keeps fail"
type textarea "My transcription upload keeps faili"
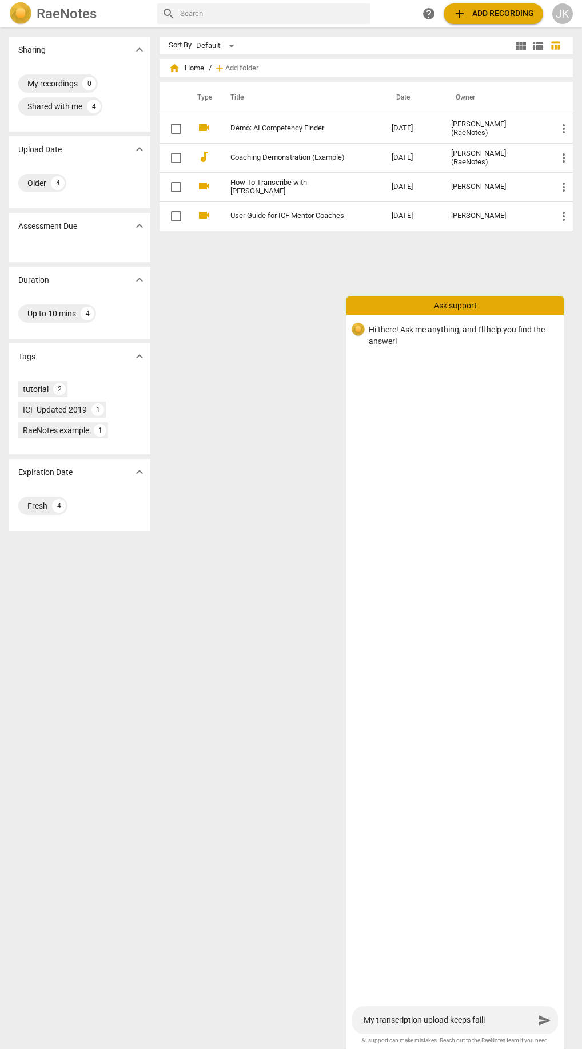
type textarea "My transcription upload keeps failin"
type textarea "My transcription upload keeps failing"
type textarea "My transcription upload keeps failing."
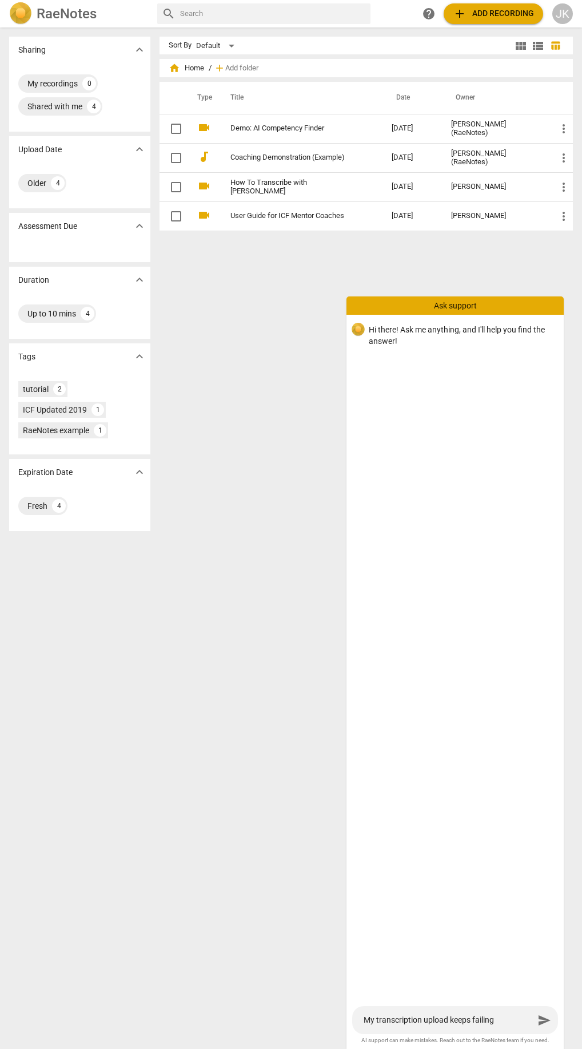
type textarea "My transcription upload keeps failing."
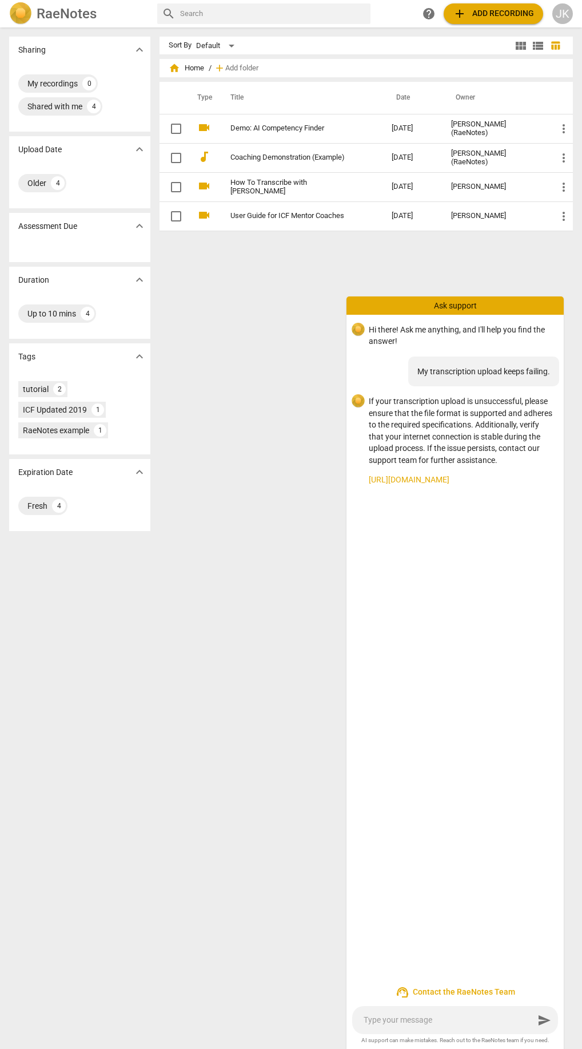
click at [507, 17] on span "add Add recording" at bounding box center [493, 14] width 81 height 14
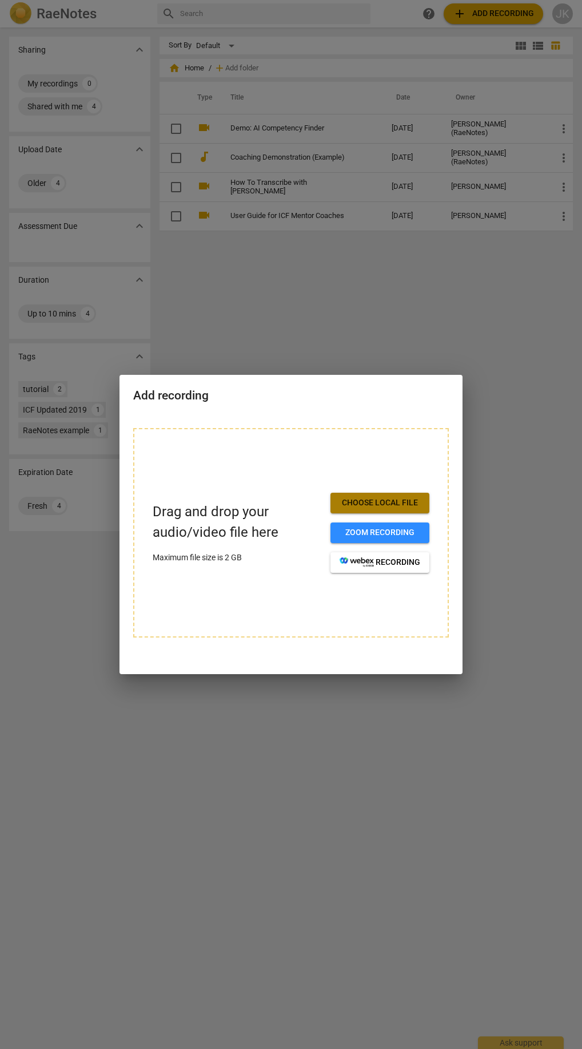
click at [399, 498] on span "Choose local file" at bounding box center [380, 502] width 81 height 11
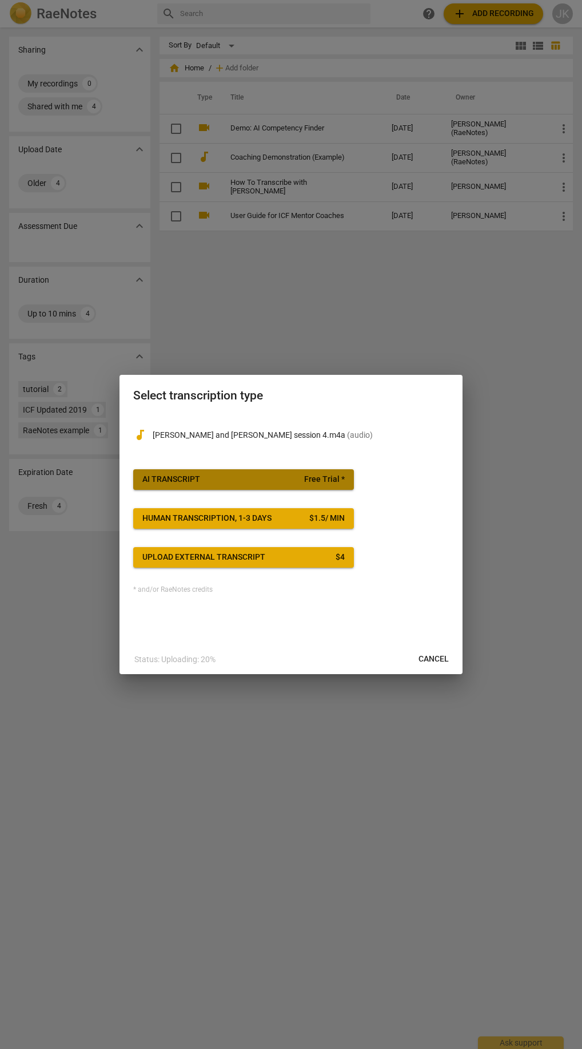
click at [326, 482] on span "Free Trial *" at bounding box center [324, 479] width 41 height 11
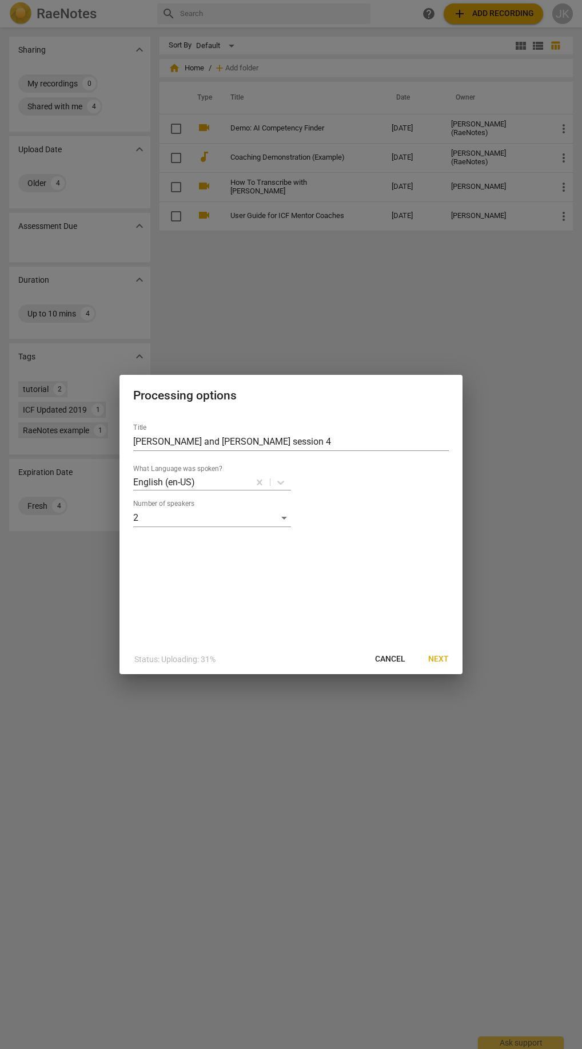
click at [434, 657] on span "Next" at bounding box center [439, 658] width 21 height 11
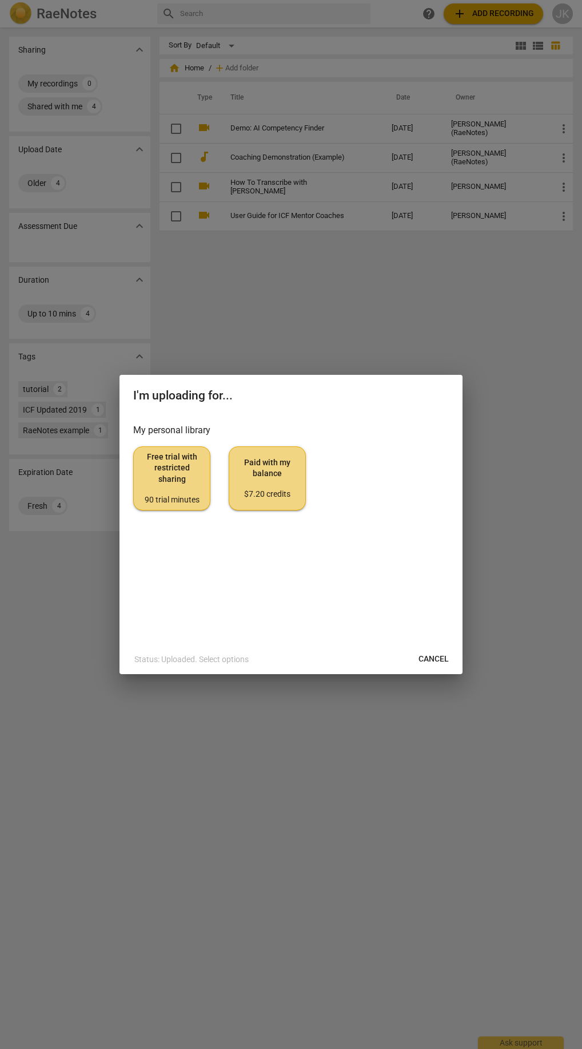
click at [276, 494] on div "$7.20 credits" at bounding box center [268, 494] width 58 height 11
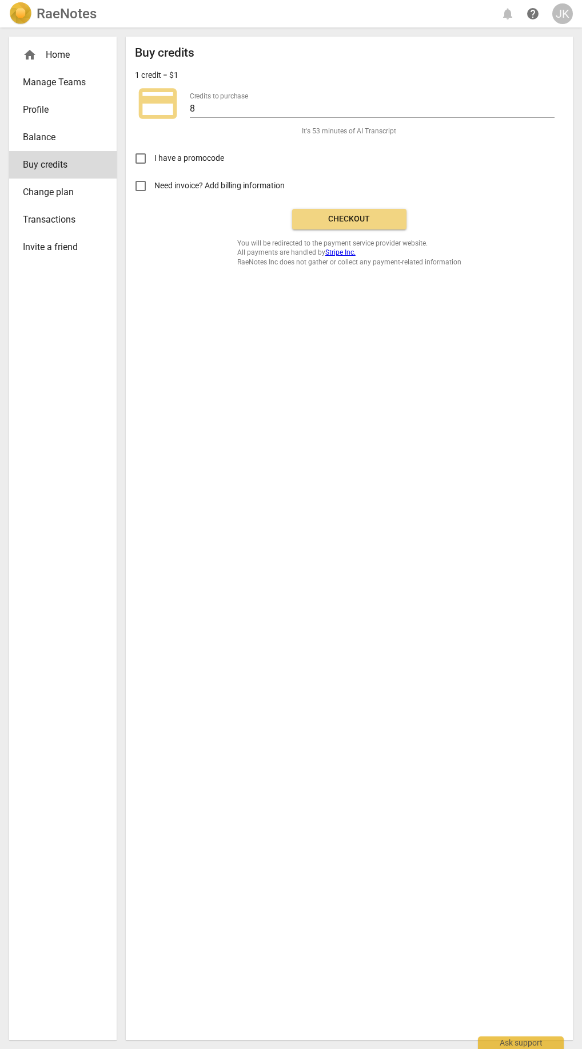
click at [201, 414] on div "Buy credits 1 credit = $1 credit_card Credits to purchase 8 It's 53 minutes of …" at bounding box center [349, 538] width 447 height 1003
click at [348, 219] on span "Checkout" at bounding box center [350, 218] width 96 height 11
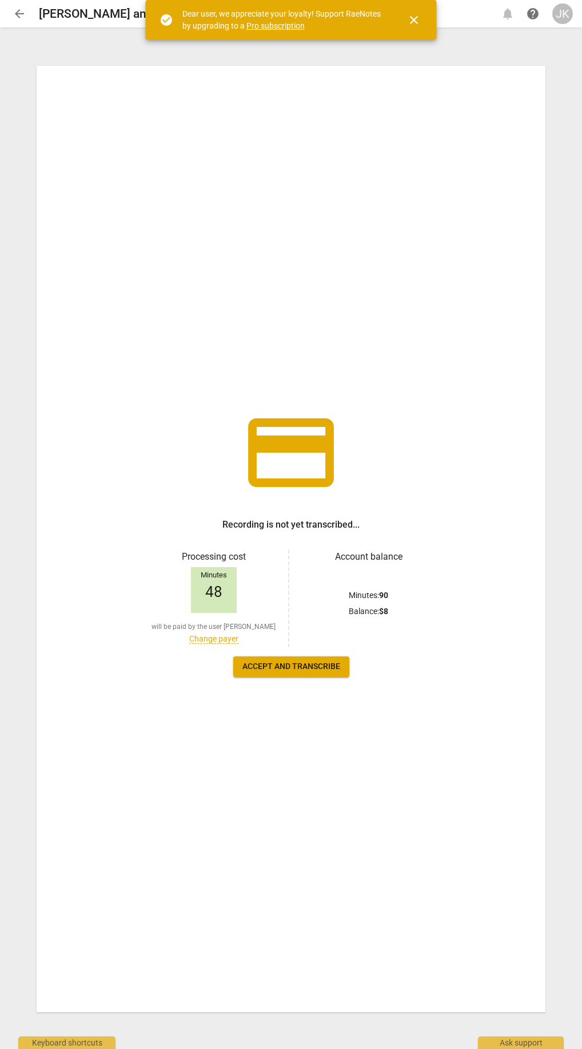
click at [305, 666] on span "Accept and transcribe" at bounding box center [292, 666] width 98 height 11
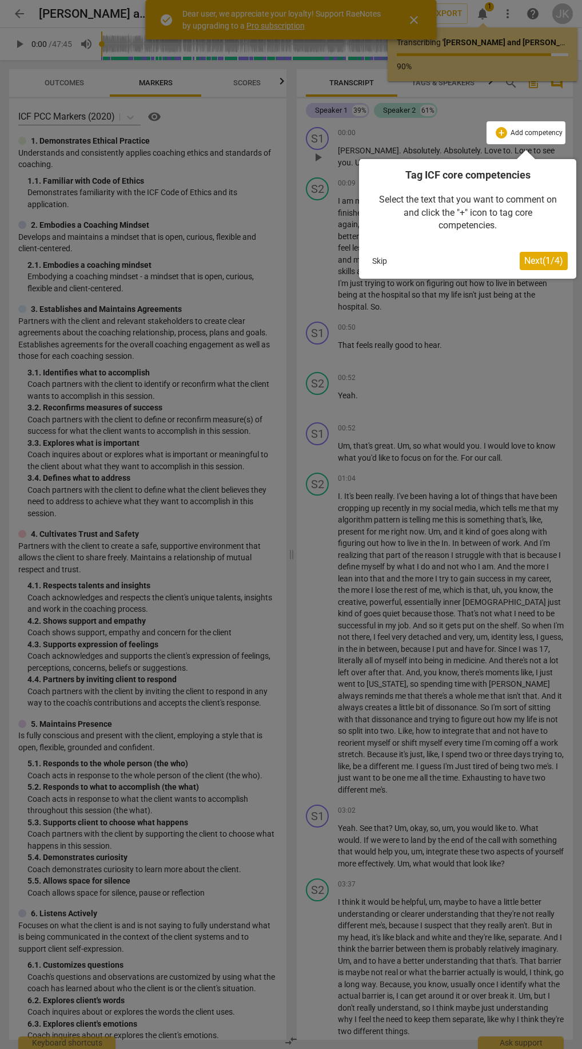
click at [543, 263] on span "Next ( 1 / 4 )" at bounding box center [544, 260] width 39 height 11
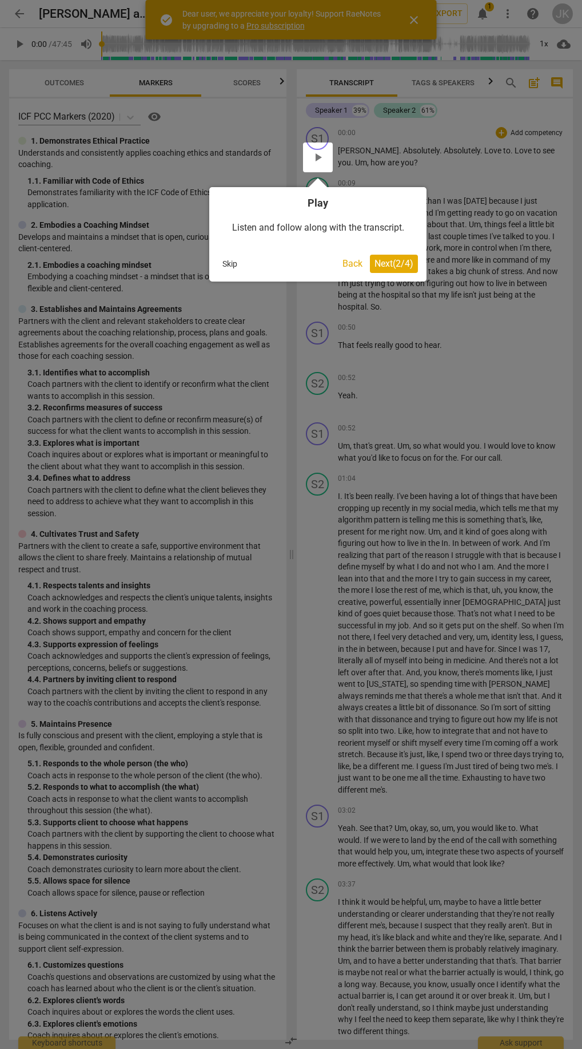
click at [395, 263] on span "Next ( 2 / 4 )" at bounding box center [394, 263] width 39 height 11
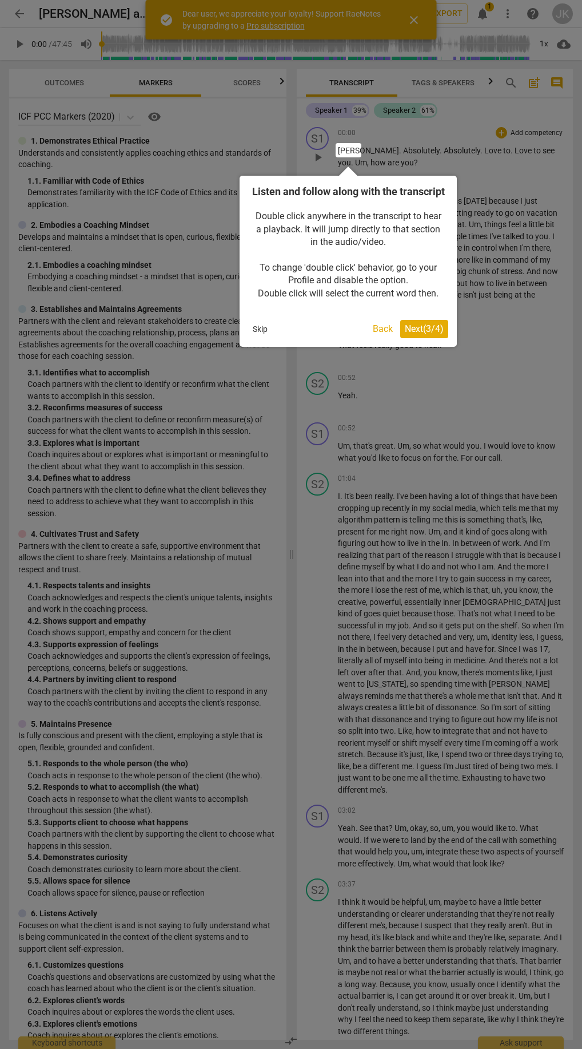
click at [420, 334] on span "Next ( 3 / 4 )" at bounding box center [424, 328] width 39 height 11
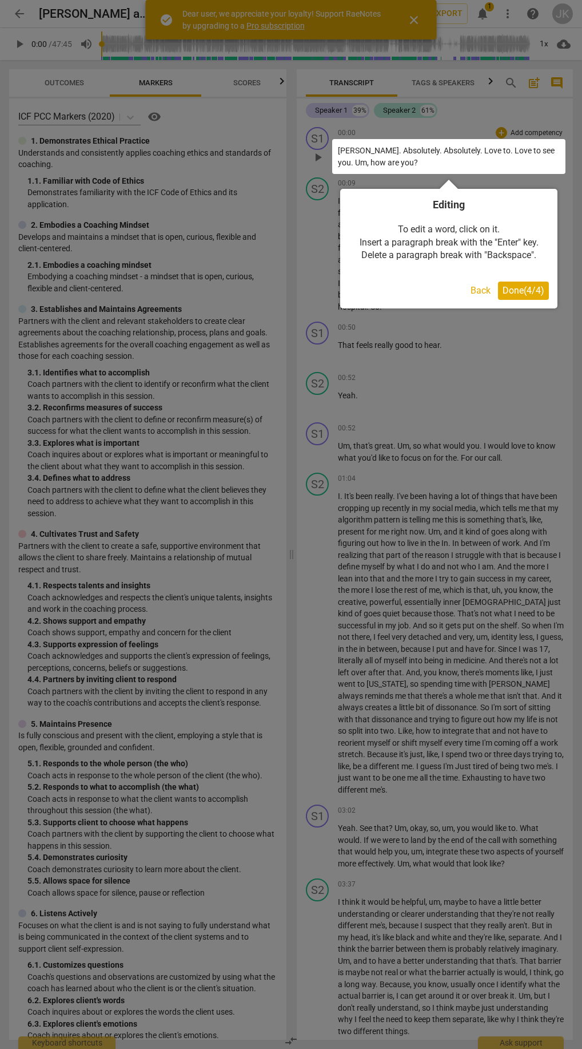
click at [528, 289] on span "Done ( 4 / 4 )" at bounding box center [524, 290] width 42 height 11
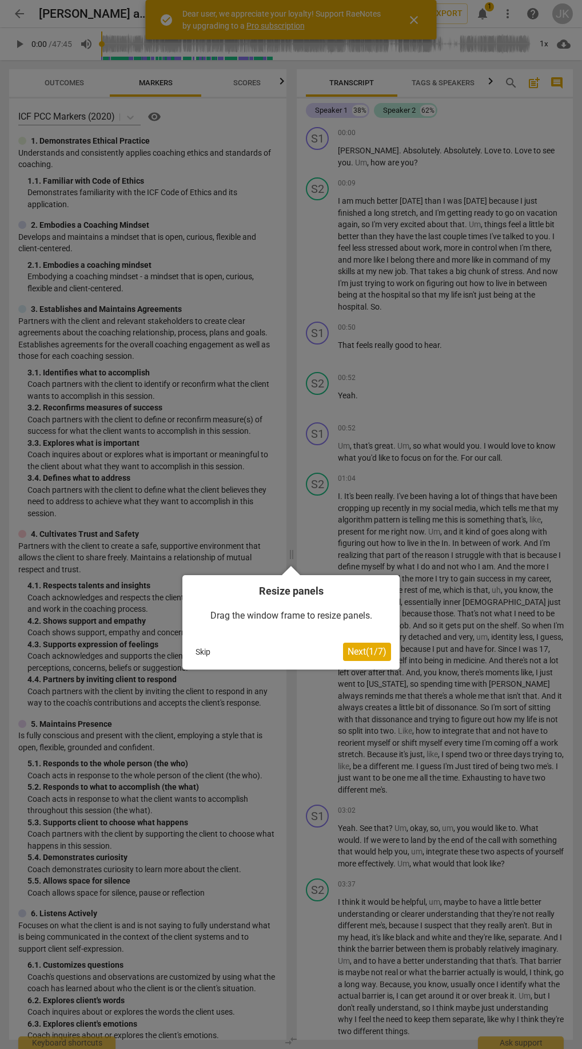
click at [363, 649] on span "Next ( 1 / 7 )" at bounding box center [367, 651] width 39 height 11
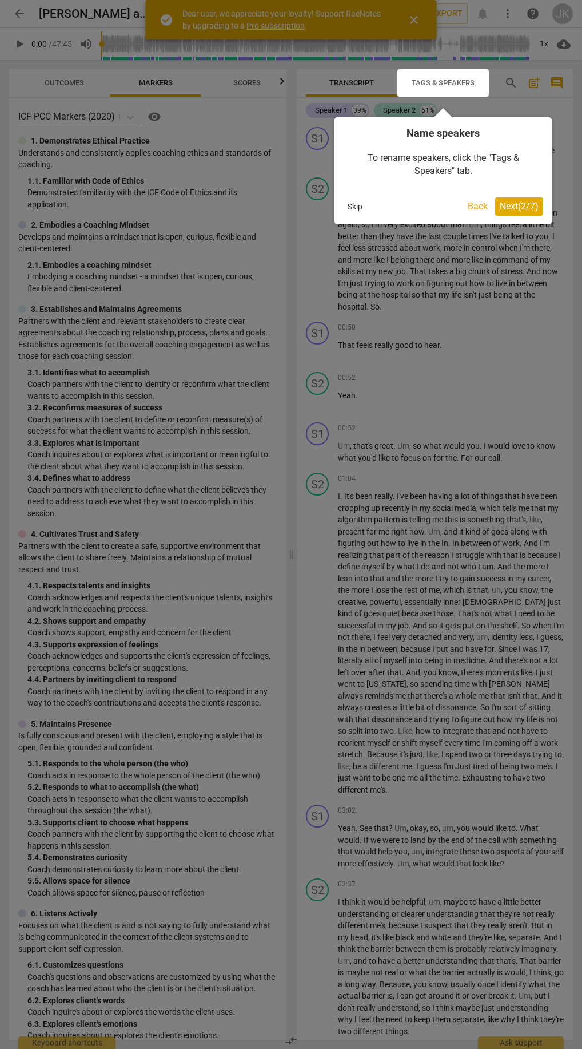
click at [528, 207] on span "Next ( 2 / 7 )" at bounding box center [519, 206] width 39 height 11
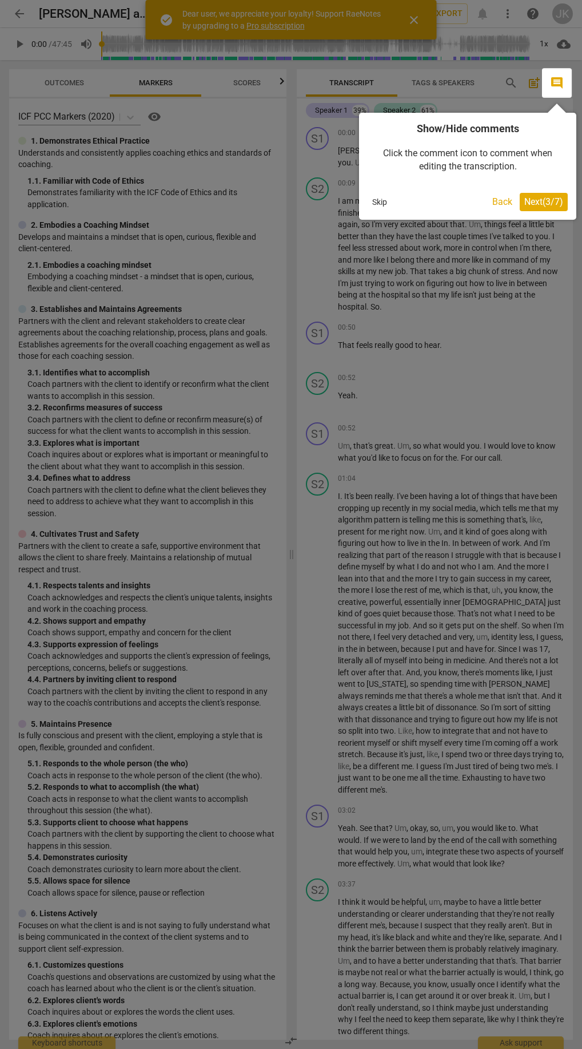
click at [550, 204] on span "Next ( 3 / 7 )" at bounding box center [544, 201] width 39 height 11
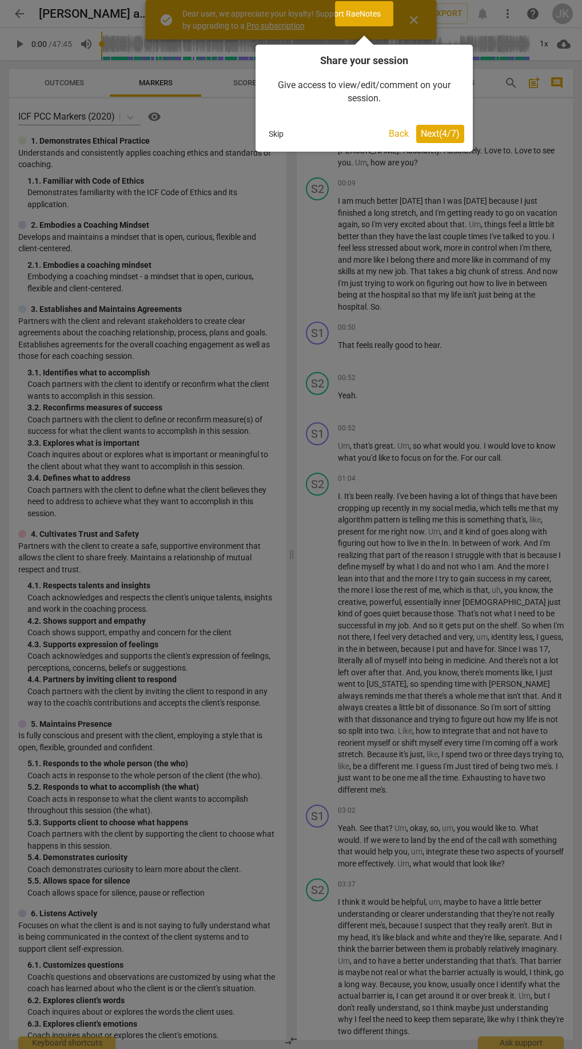
click at [449, 133] on span "Next ( 4 / 7 )" at bounding box center [440, 133] width 39 height 11
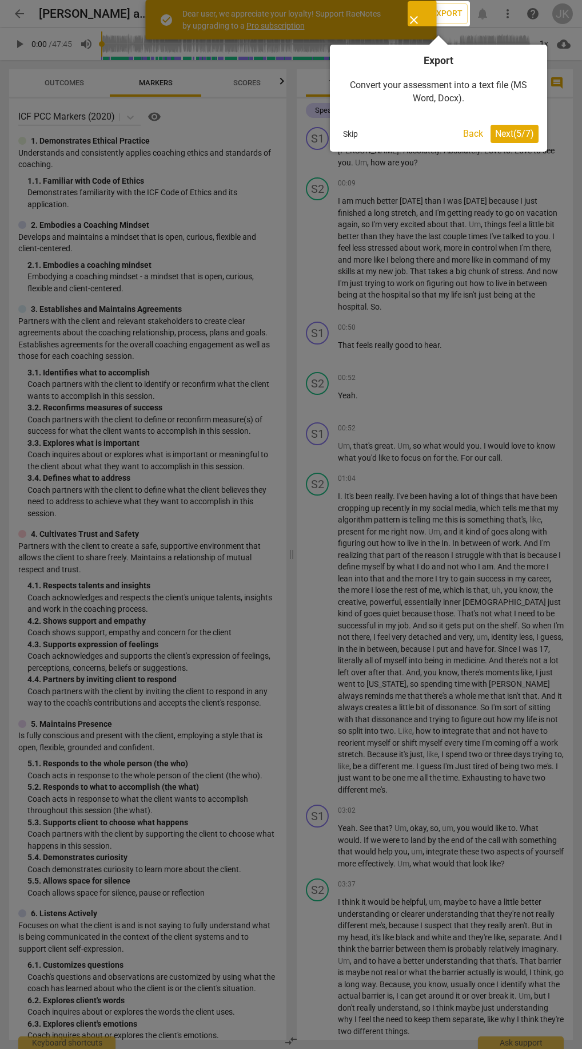
click at [515, 132] on span "Next ( 5 / 7 )" at bounding box center [514, 133] width 39 height 11
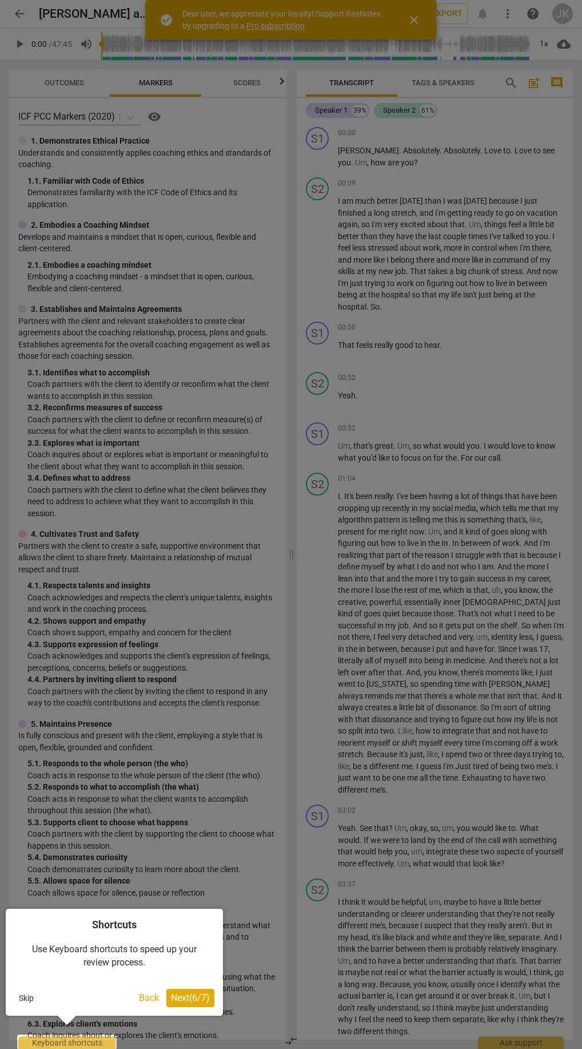
click at [415, 17] on div at bounding box center [291, 524] width 582 height 1049
click at [185, 998] on span "Next ( 6 / 7 )" at bounding box center [190, 997] width 39 height 11
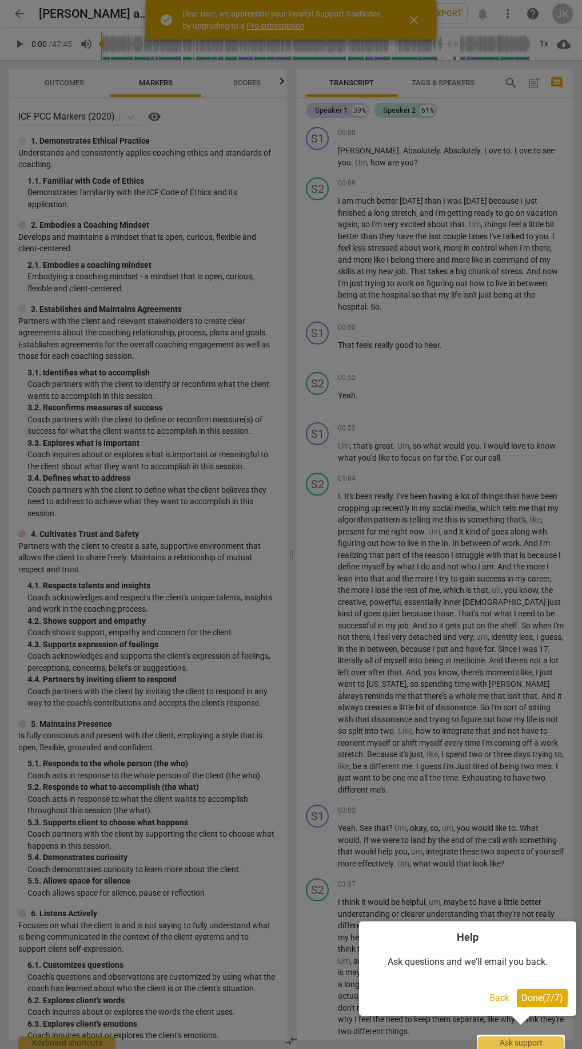
click at [549, 997] on span "Done ( 7 / 7 )" at bounding box center [543, 997] width 42 height 11
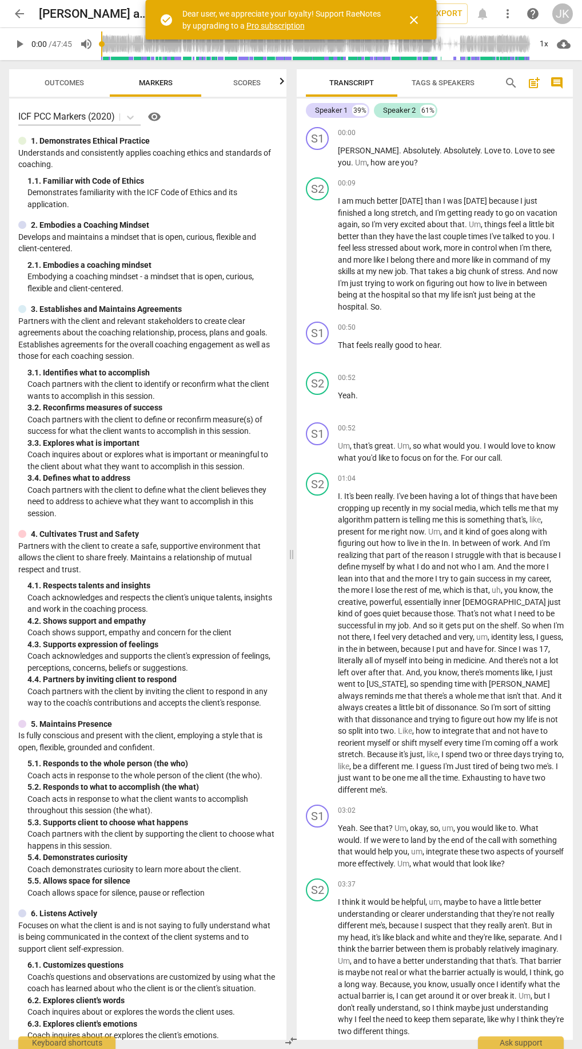
click at [416, 17] on span "close" at bounding box center [414, 20] width 14 height 14
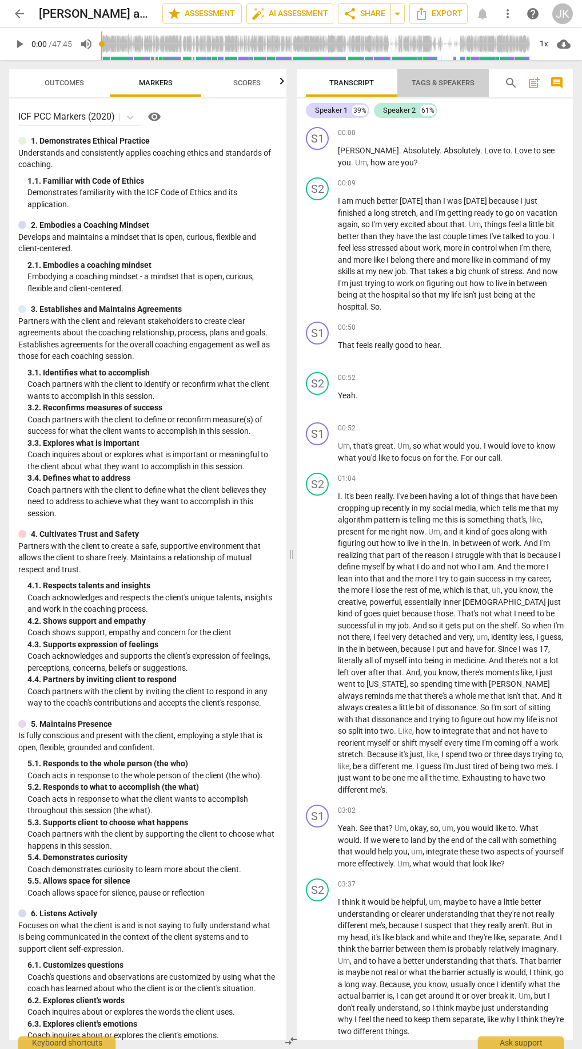
click at [449, 77] on span "Tags & Speakers" at bounding box center [443, 83] width 90 height 15
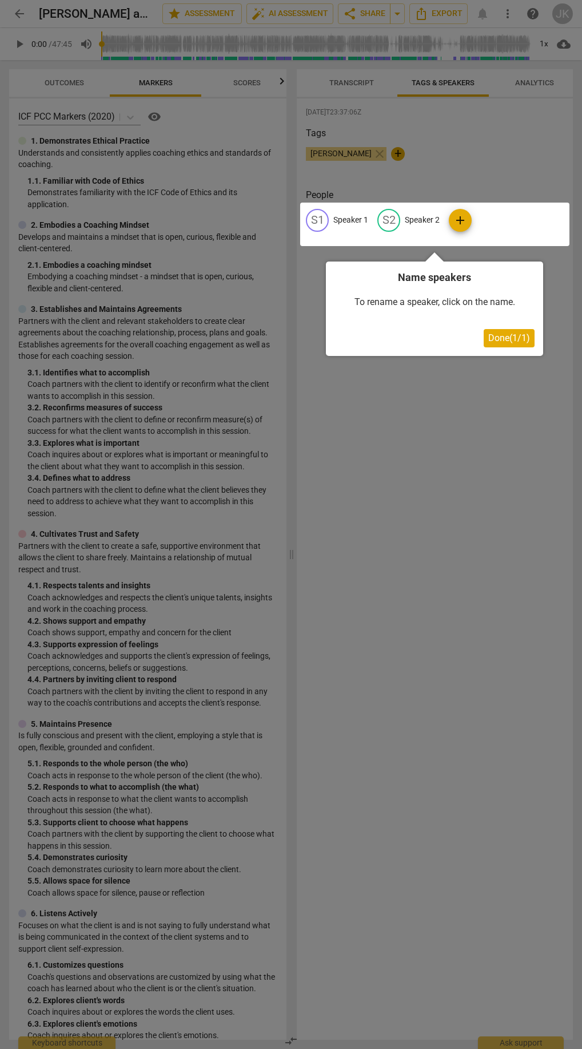
click at [506, 336] on span "Done ( 1 / 1 )" at bounding box center [510, 337] width 42 height 11
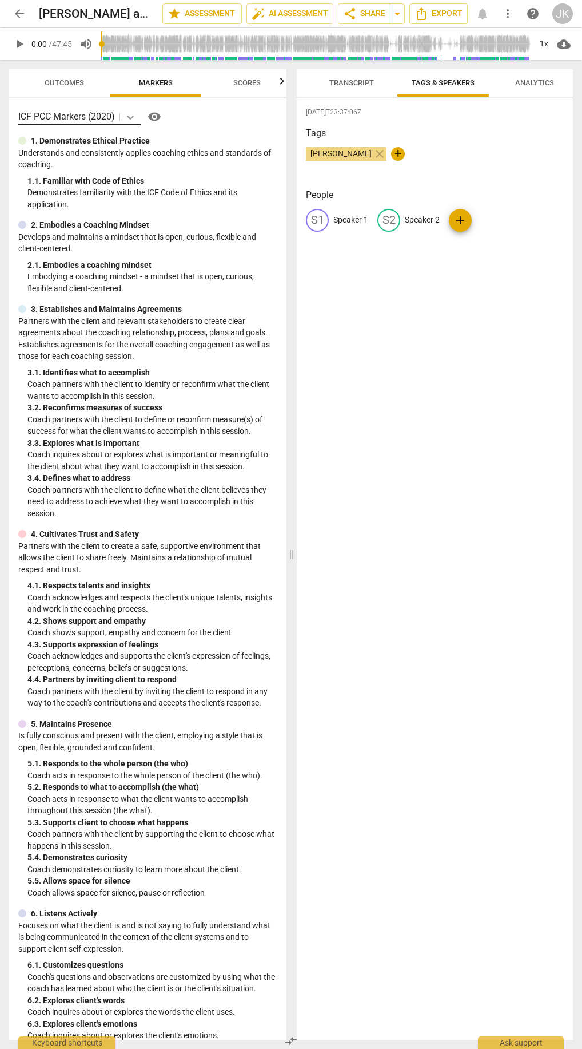
click at [133, 116] on icon at bounding box center [130, 117] width 11 height 11
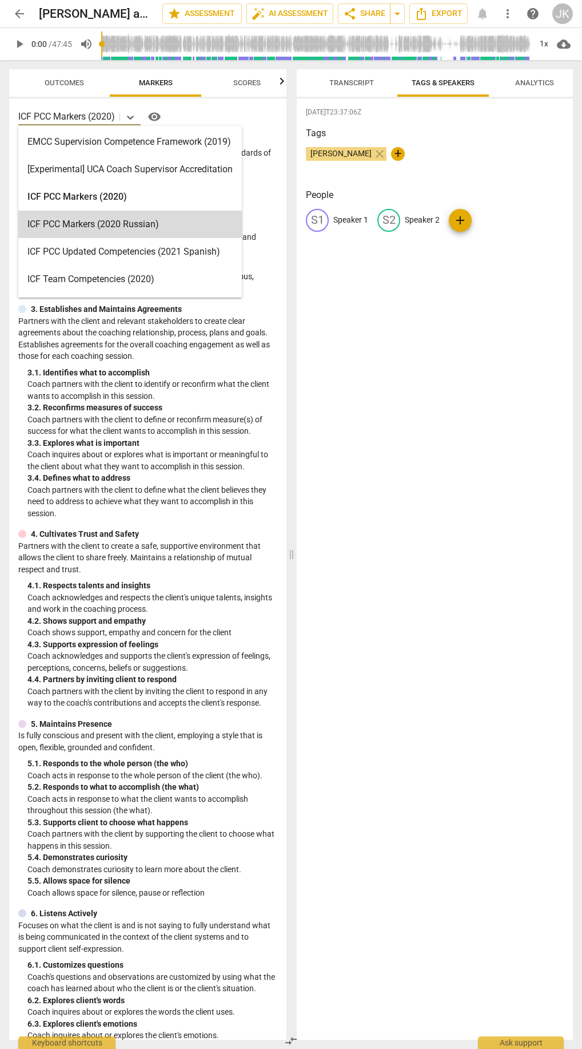
click at [415, 362] on div "2025-09-23T23:37:06Z Tags Joe Keich close + People S1 Speaker 1 S2 Speaker 2 add" at bounding box center [435, 568] width 276 height 941
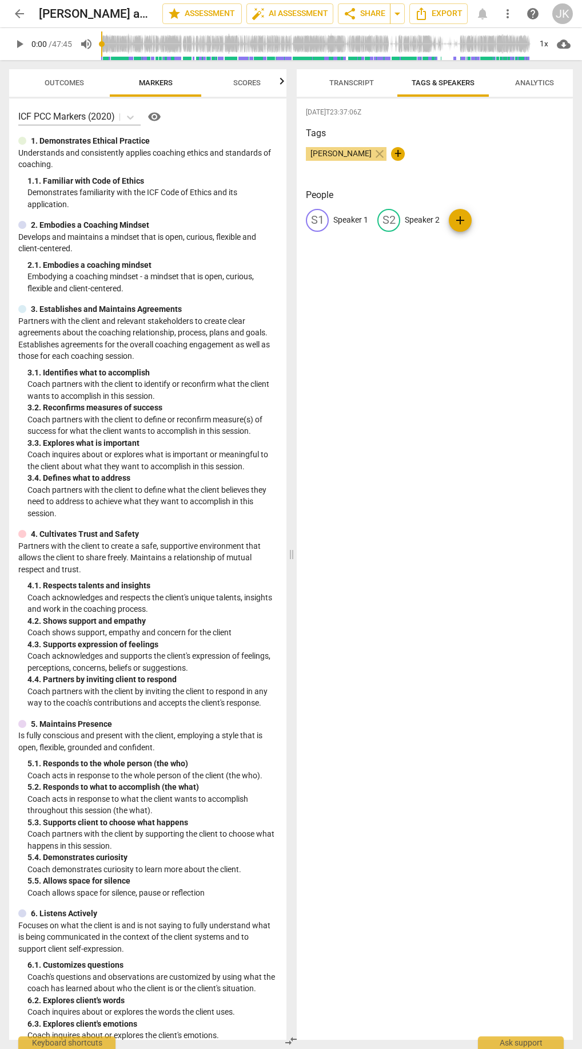
click at [359, 87] on span "Transcript" at bounding box center [352, 83] width 72 height 15
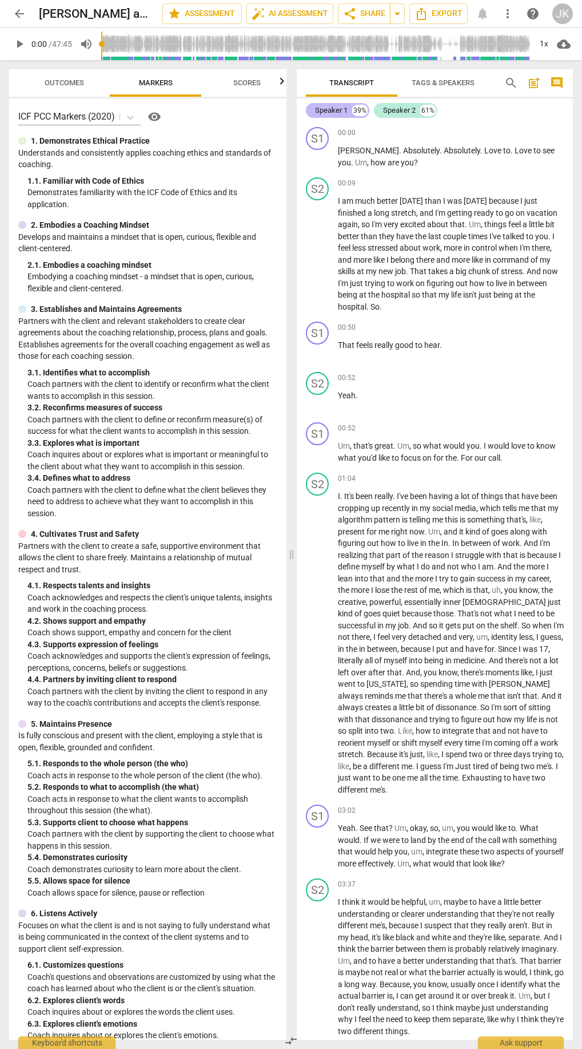
click at [331, 112] on div "Speaker 1" at bounding box center [331, 110] width 33 height 11
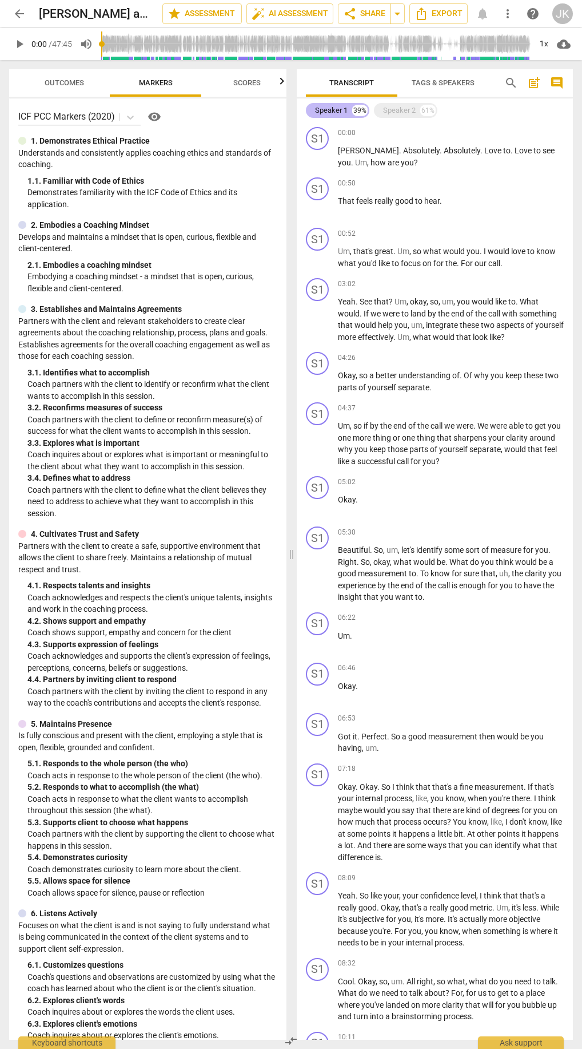
click at [331, 112] on div "Speaker 1" at bounding box center [331, 110] width 33 height 11
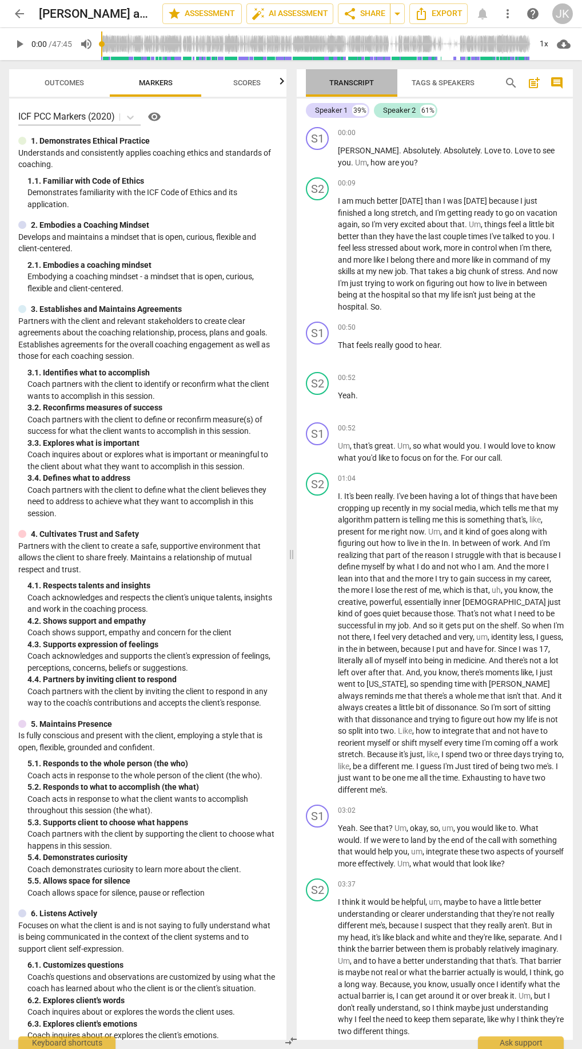
click at [343, 85] on span "Transcript" at bounding box center [352, 82] width 45 height 9
click at [442, 82] on span "Tags & Speakers" at bounding box center [443, 82] width 63 height 9
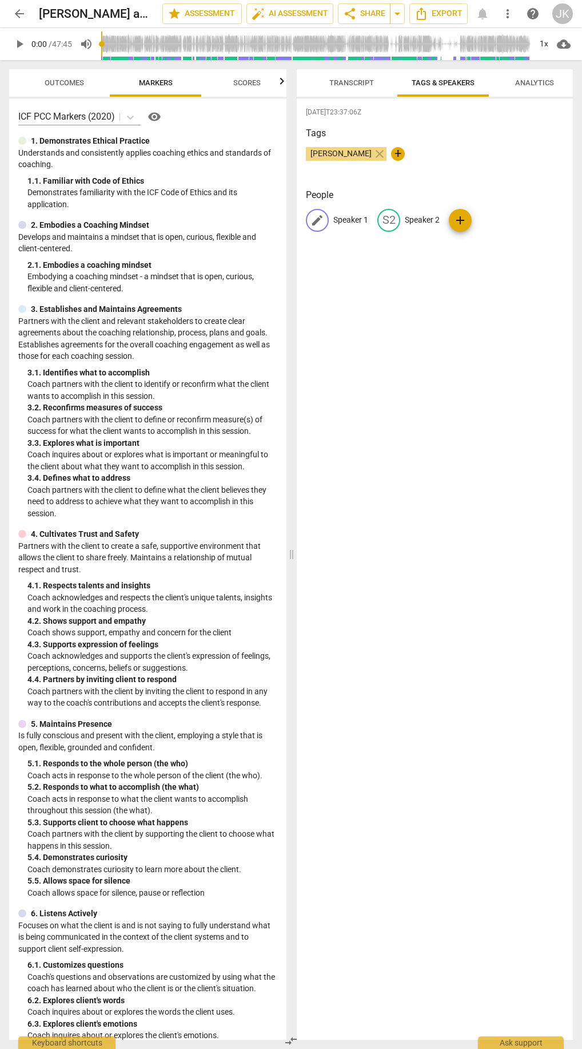
click at [319, 220] on span "edit" at bounding box center [318, 220] width 14 height 14
type input "Joseph (coach)"
click at [459, 223] on span "edit" at bounding box center [464, 220] width 14 height 14
type input "Erin (client)"
click at [429, 296] on div "2025-09-23T23:37:06Z Tags Joe Keich close + People J( Joseph (coach) edit Erin …" at bounding box center [435, 568] width 276 height 941
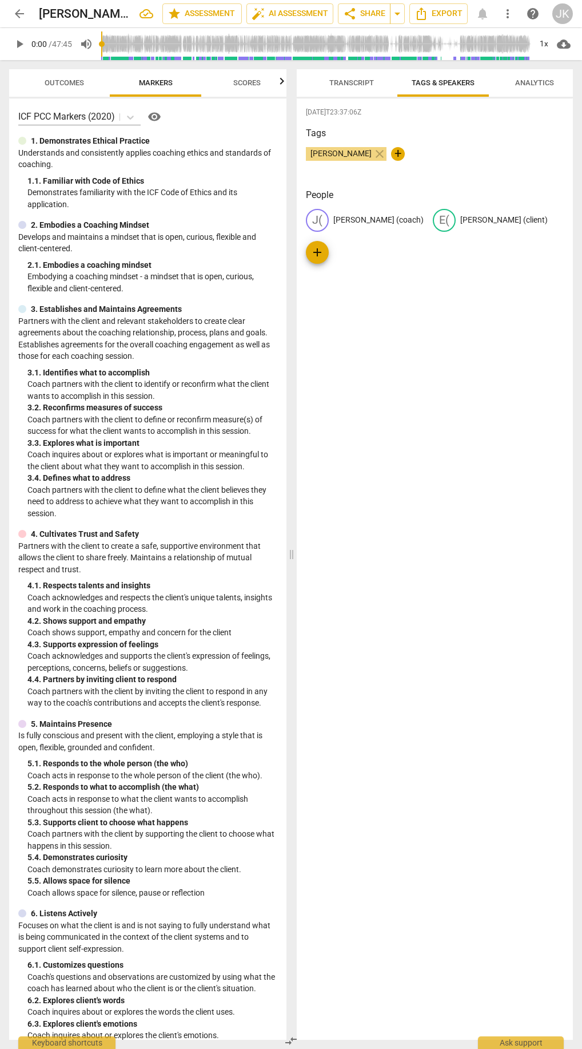
click at [351, 89] on span "Transcript" at bounding box center [352, 83] width 72 height 15
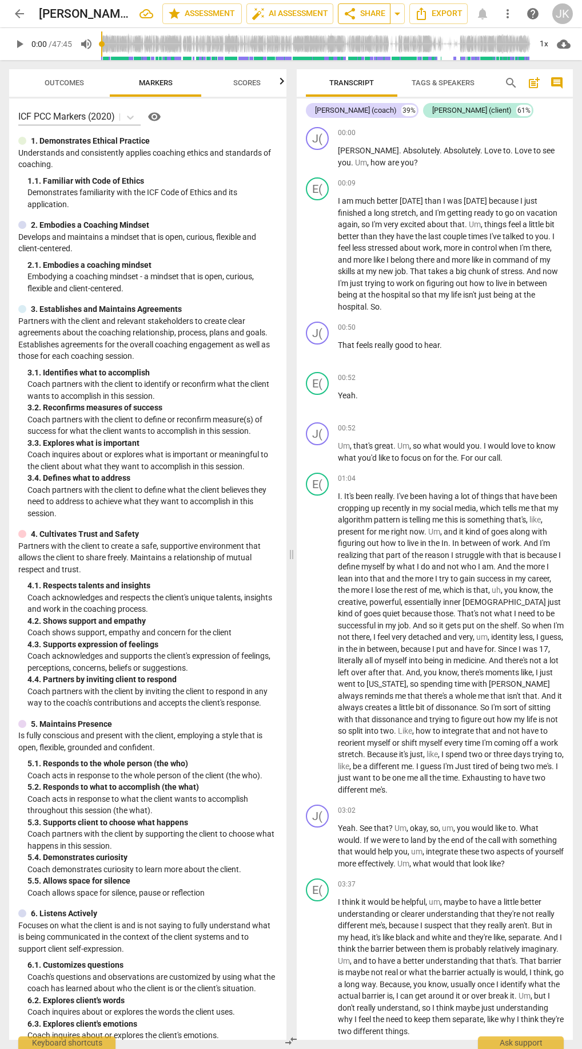
click at [375, 11] on span "share Share" at bounding box center [364, 14] width 42 height 14
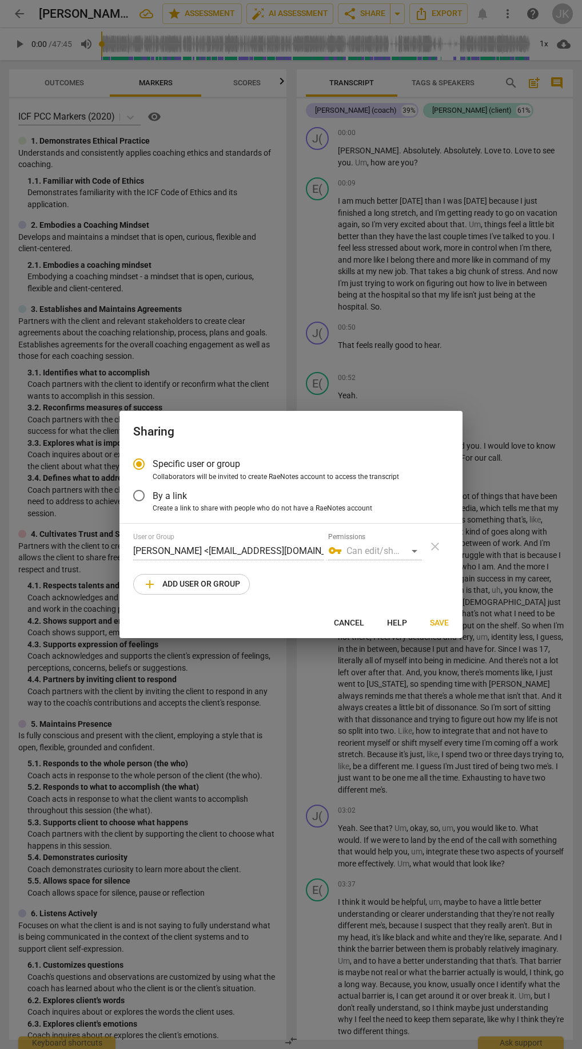
radio input "false"
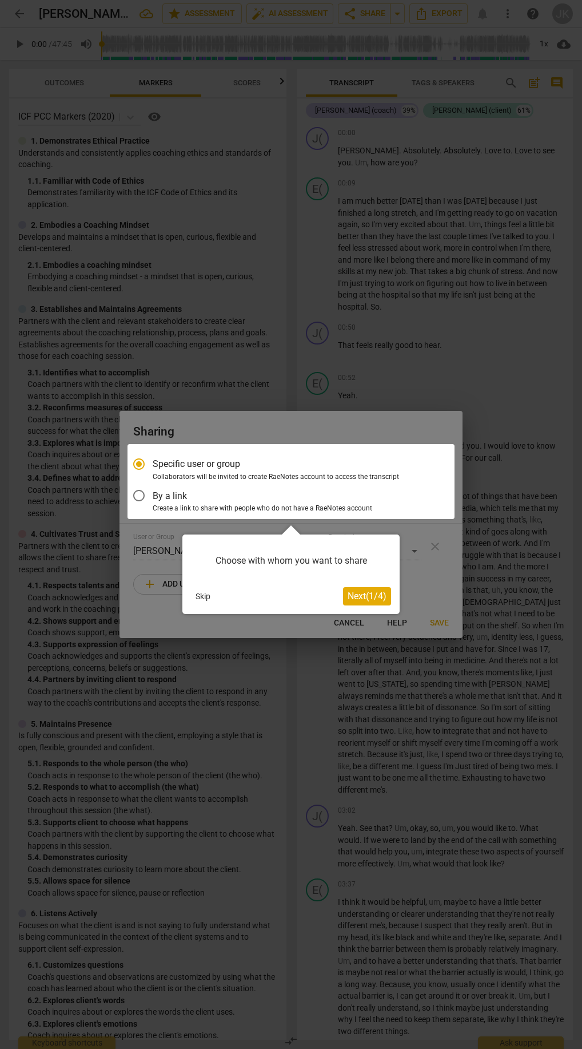
click at [366, 596] on span "Next ( 1 / 4 )" at bounding box center [367, 595] width 39 height 11
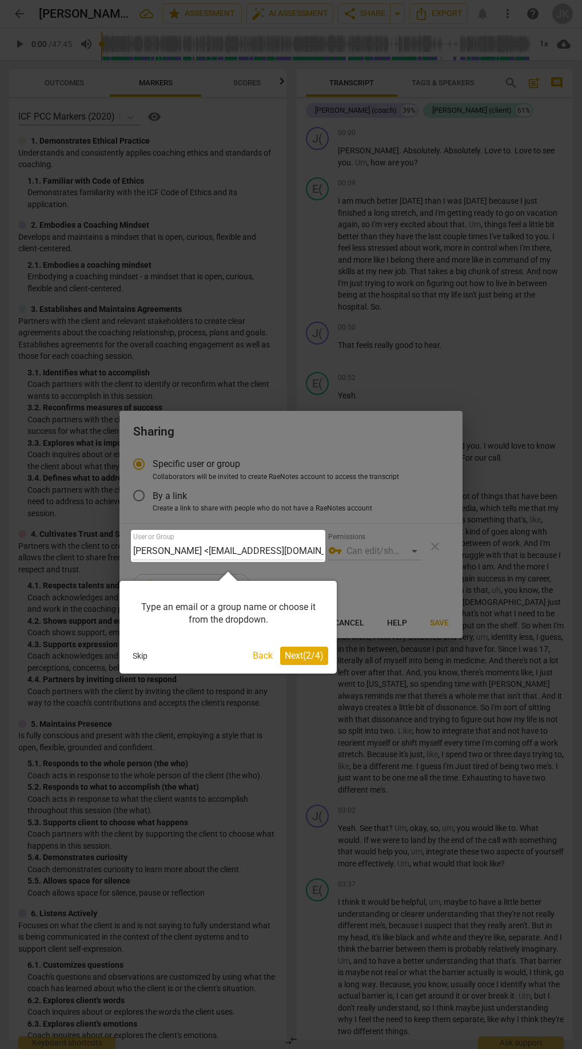
click at [304, 656] on span "Next ( 2 / 4 )" at bounding box center [304, 655] width 39 height 11
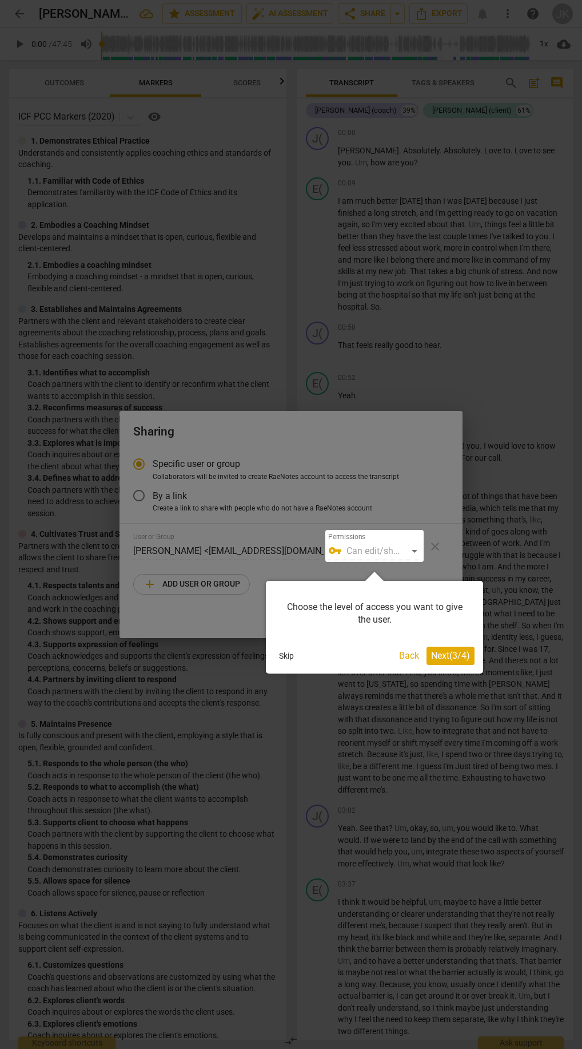
click at [448, 657] on span "Next ( 3 / 4 )" at bounding box center [450, 655] width 39 height 11
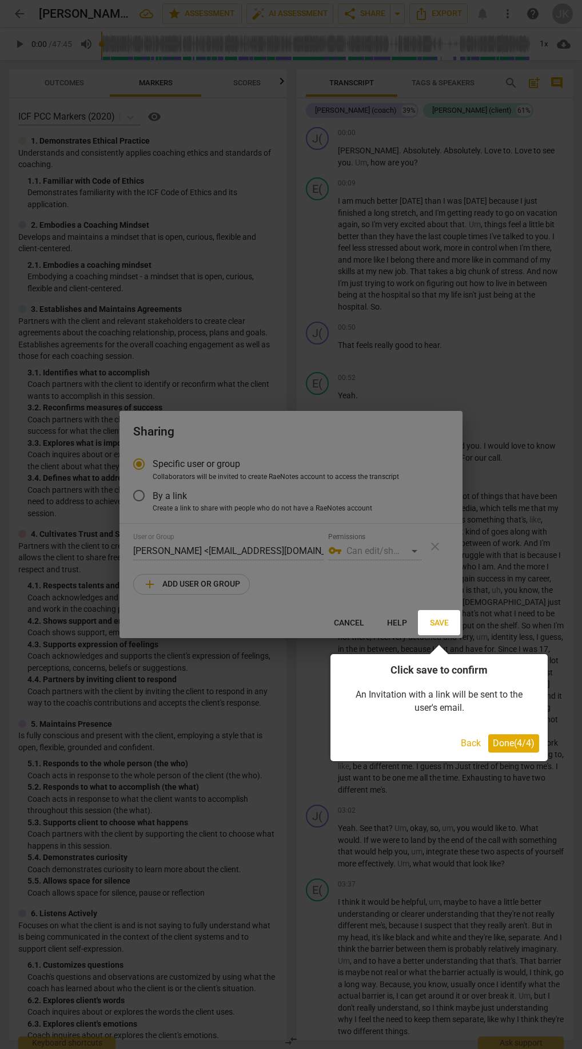
drag, startPoint x: 511, startPoint y: 743, endPoint x: 494, endPoint y: 731, distance: 21.0
click at [509, 743] on span "Done ( 4 / 4 )" at bounding box center [514, 742] width 42 height 11
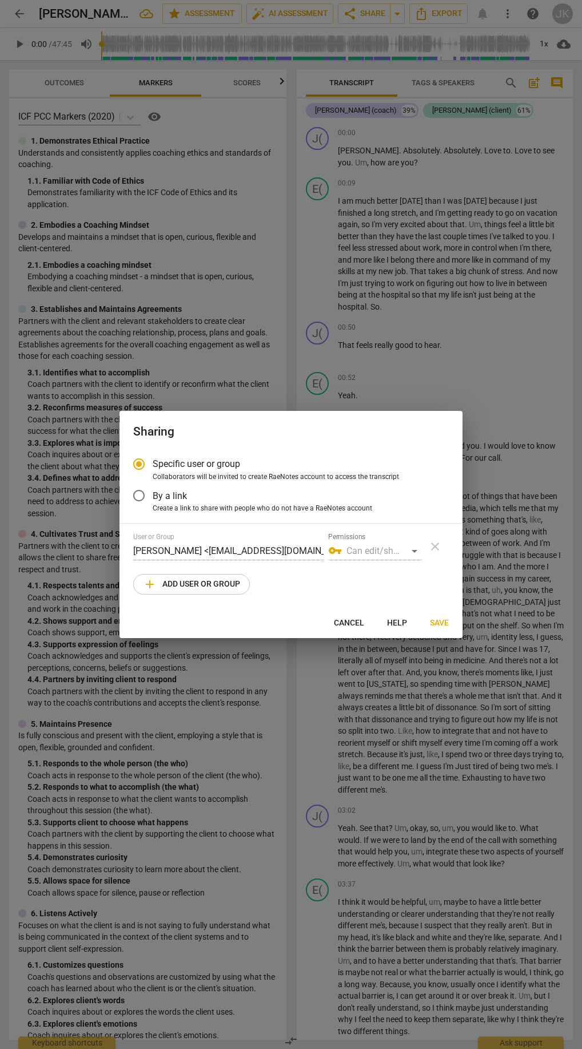
click at [398, 549] on div "vpn_key Can edit/share" at bounding box center [374, 551] width 93 height 18
click at [419, 546] on div "vpn_key Can edit/share" at bounding box center [374, 551] width 93 height 18
click at [414, 549] on div "vpn_key Can edit/share" at bounding box center [374, 551] width 93 height 18
click at [140, 495] on input "By a link" at bounding box center [138, 495] width 27 height 27
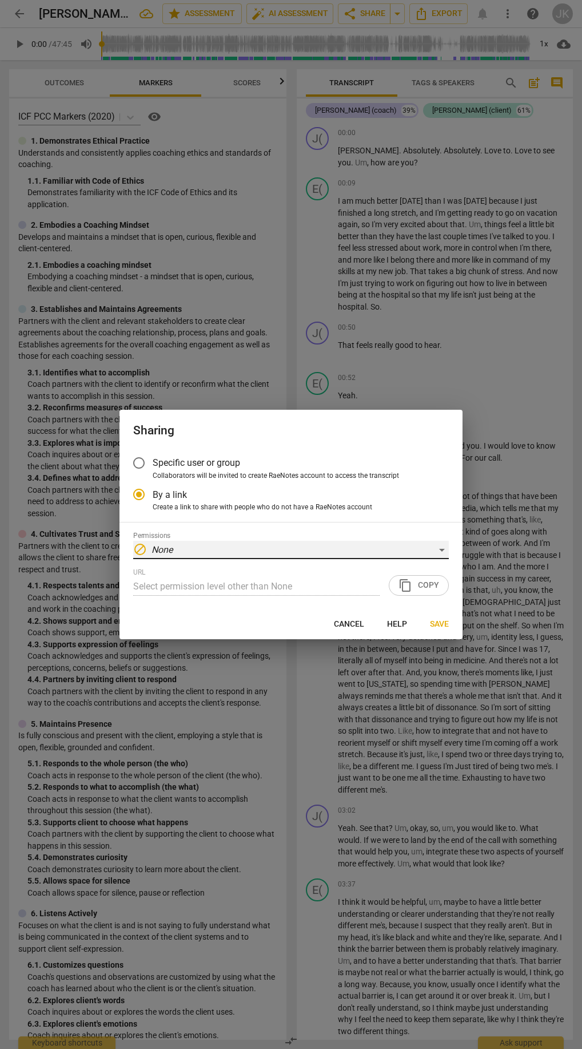
click at [201, 545] on div "block None" at bounding box center [291, 550] width 316 height 18
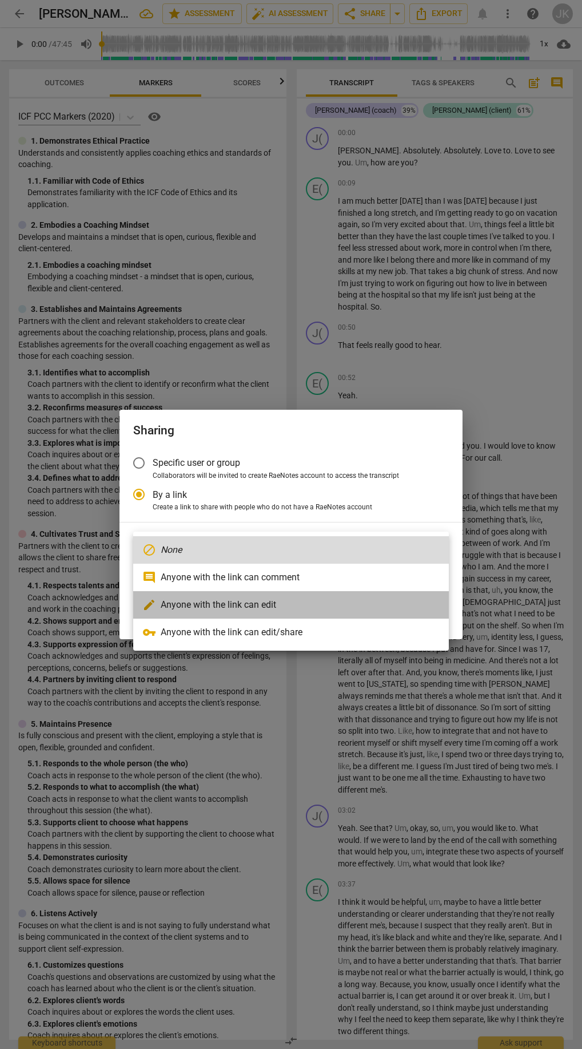
click at [253, 609] on li "edit Anyone with the link can edit" at bounding box center [291, 604] width 316 height 27
radio input "false"
type input "https://app.raenotes.com/meeting/500a67c98e1440a7918e6ddbaf1233e6?success=8"
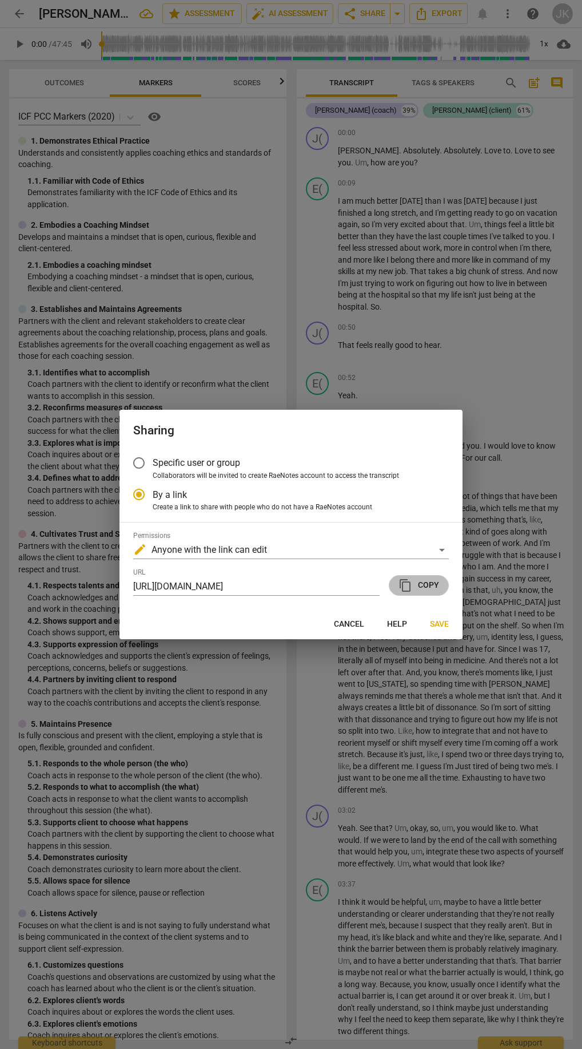
click at [410, 589] on span "content_copy" at bounding box center [406, 585] width 14 height 14
click at [418, 582] on span "content_copy Copy" at bounding box center [419, 585] width 41 height 14
click at [411, 589] on span "content_copy" at bounding box center [406, 585] width 14 height 14
click at [435, 623] on span "Save" at bounding box center [439, 623] width 19 height 11
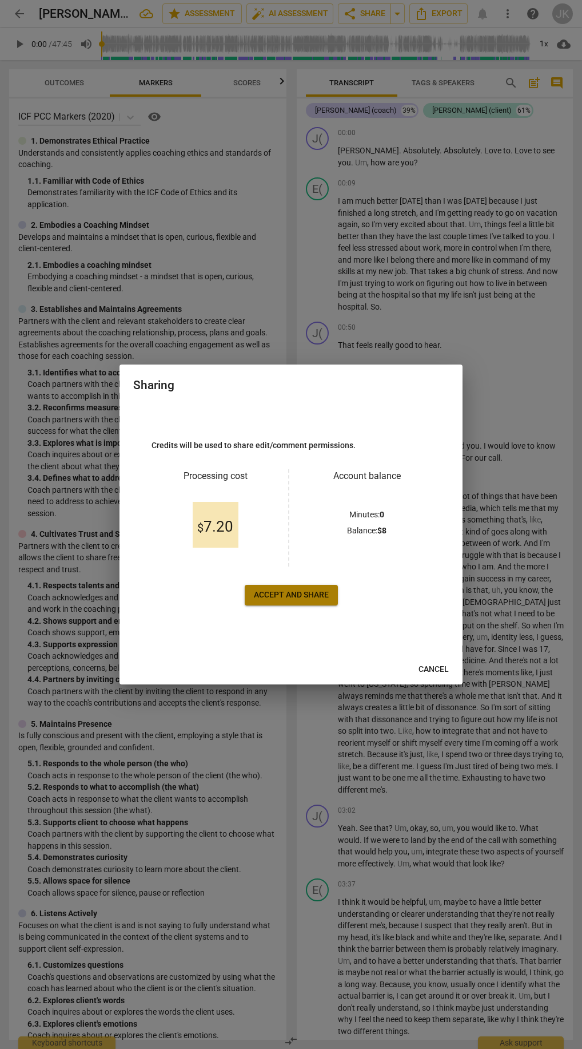
click at [315, 597] on span "Accept and share" at bounding box center [291, 594] width 75 height 11
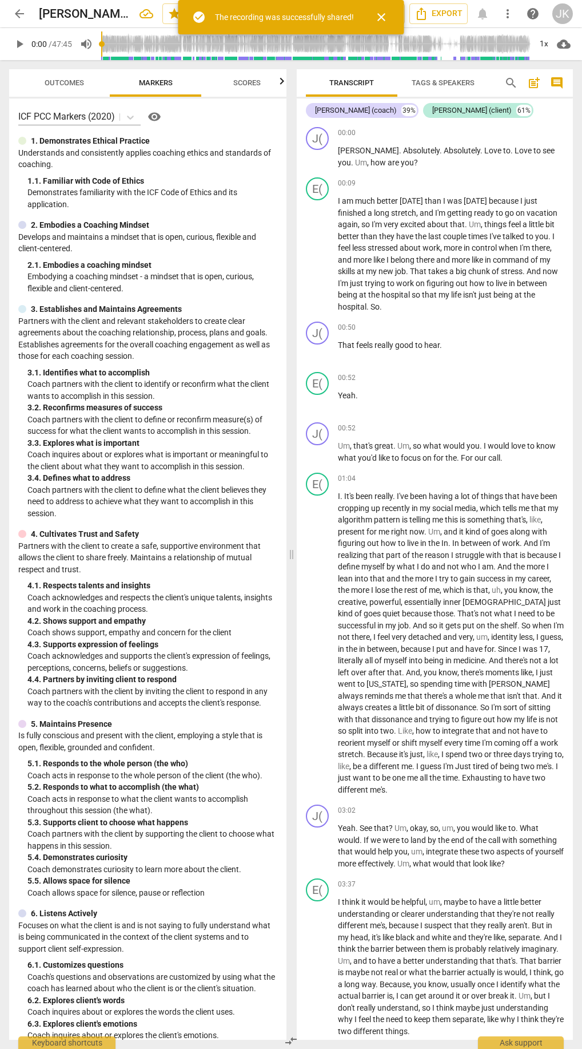
click at [378, 13] on span "close" at bounding box center [382, 17] width 14 height 14
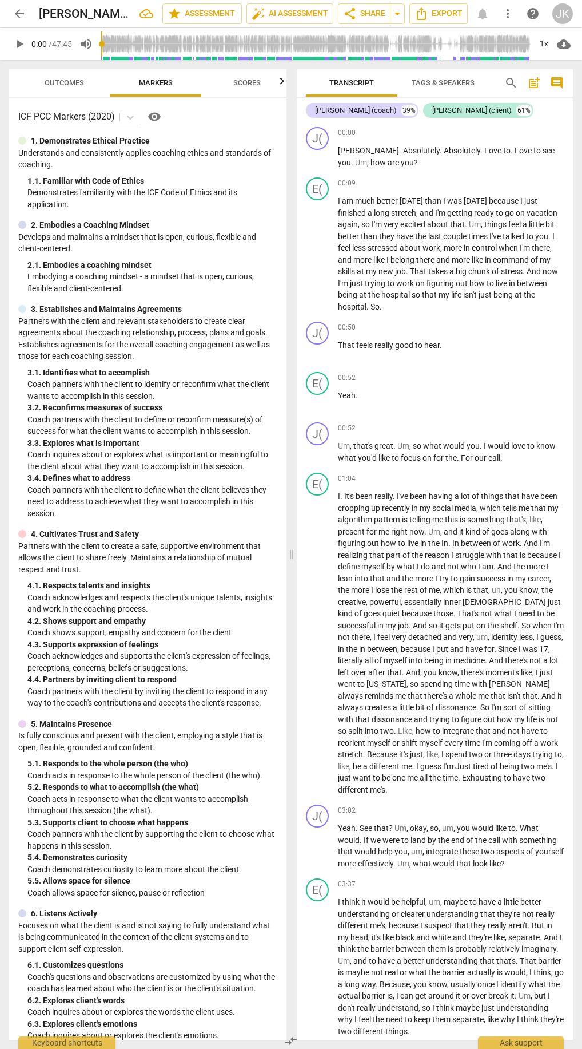
click at [511, 15] on span "more_vert" at bounding box center [508, 14] width 14 height 14
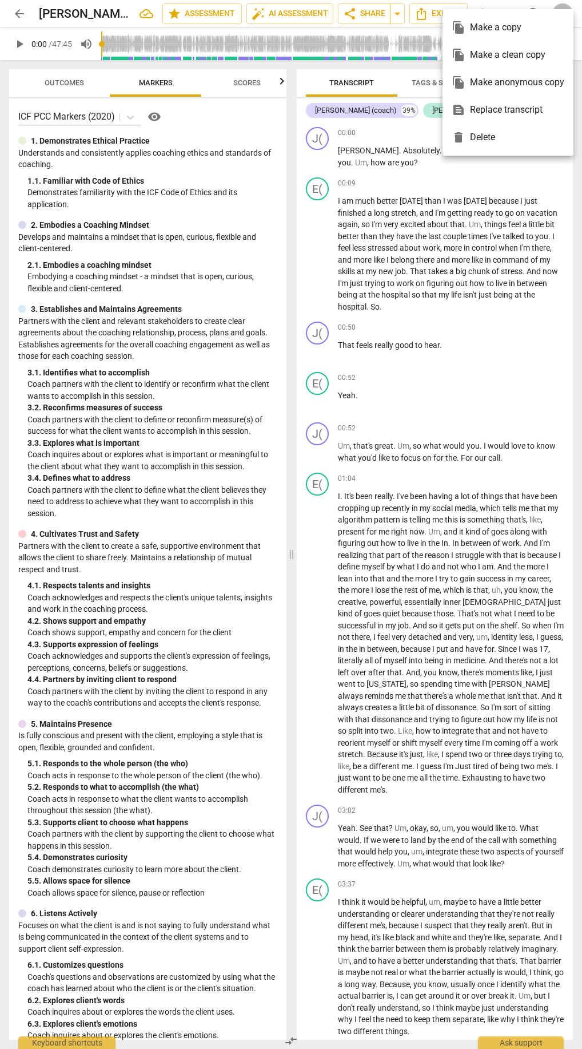
click at [417, 183] on div at bounding box center [291, 524] width 582 height 1049
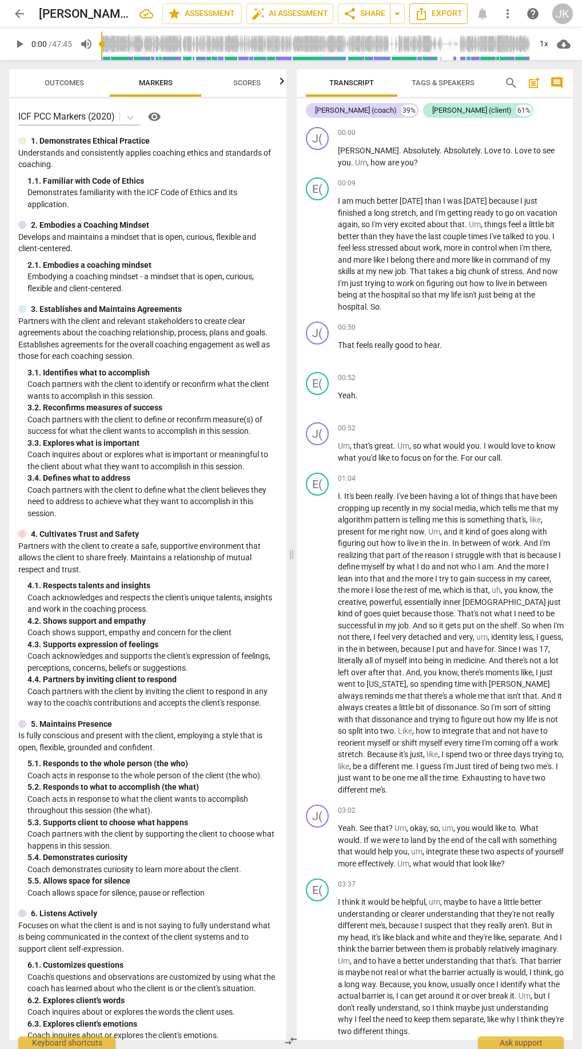
click at [442, 10] on span "Export" at bounding box center [439, 14] width 48 height 14
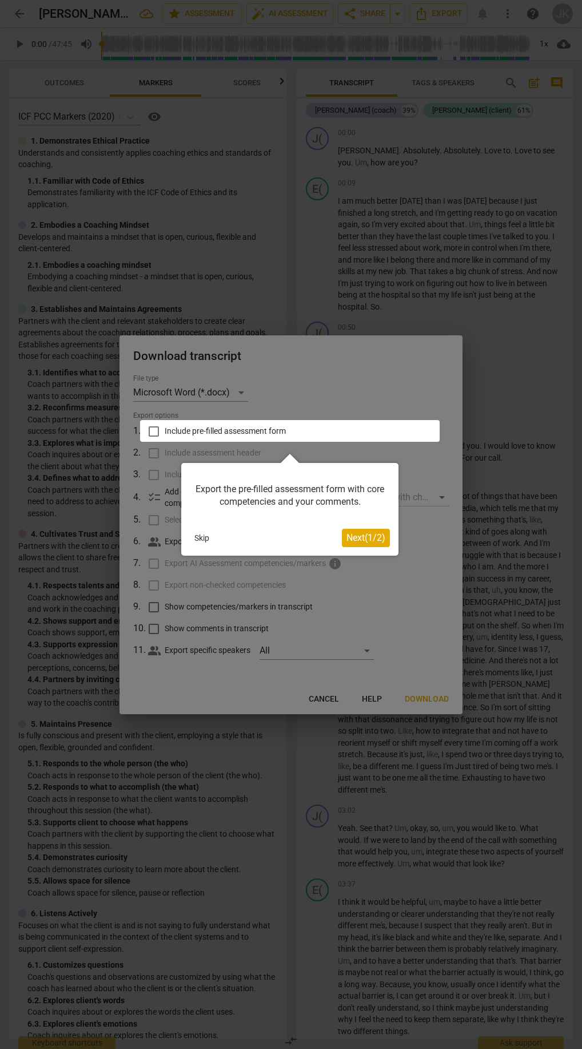
click at [374, 538] on span "Next ( 1 / 2 )" at bounding box center [366, 537] width 39 height 11
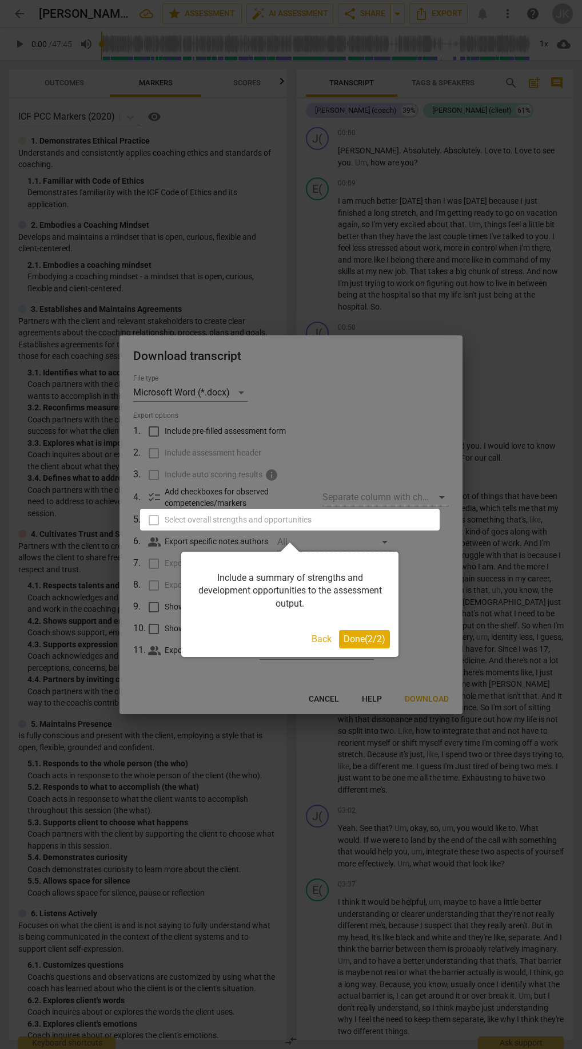
click at [367, 637] on span "Done ( 2 / 2 )" at bounding box center [365, 638] width 42 height 11
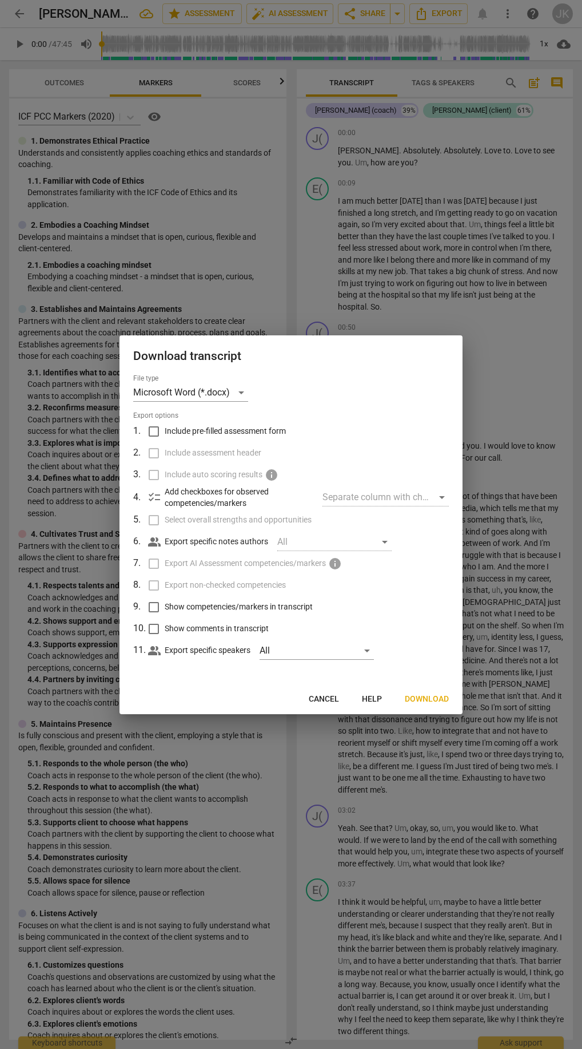
click at [154, 430] on input "Include pre-filled assessment form" at bounding box center [154, 432] width 22 height 22
checkbox input "true"
click at [400, 501] on div "Separate column with check marks" at bounding box center [386, 497] width 126 height 18
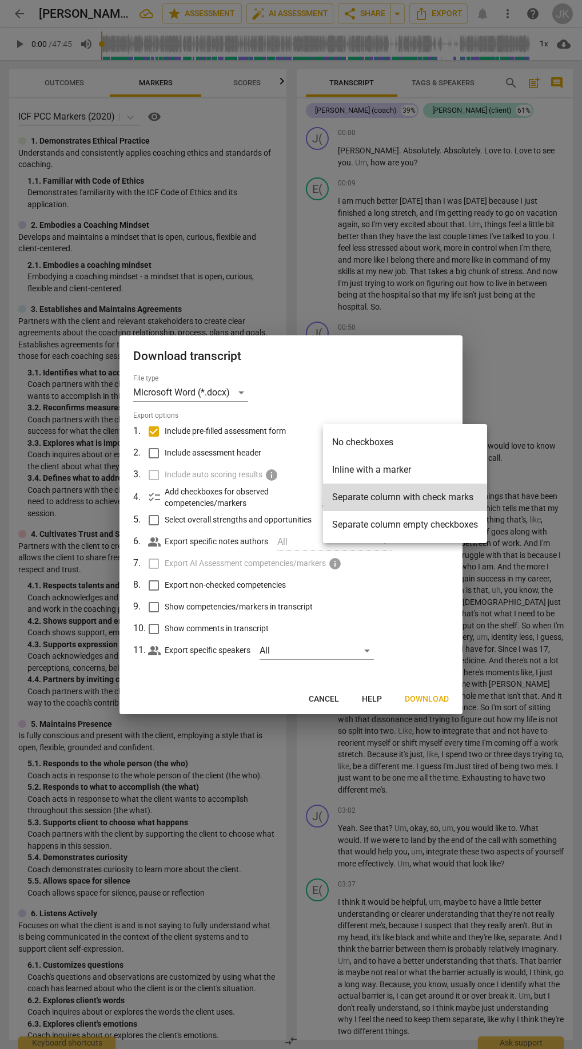
click at [339, 356] on div at bounding box center [291, 524] width 582 height 1049
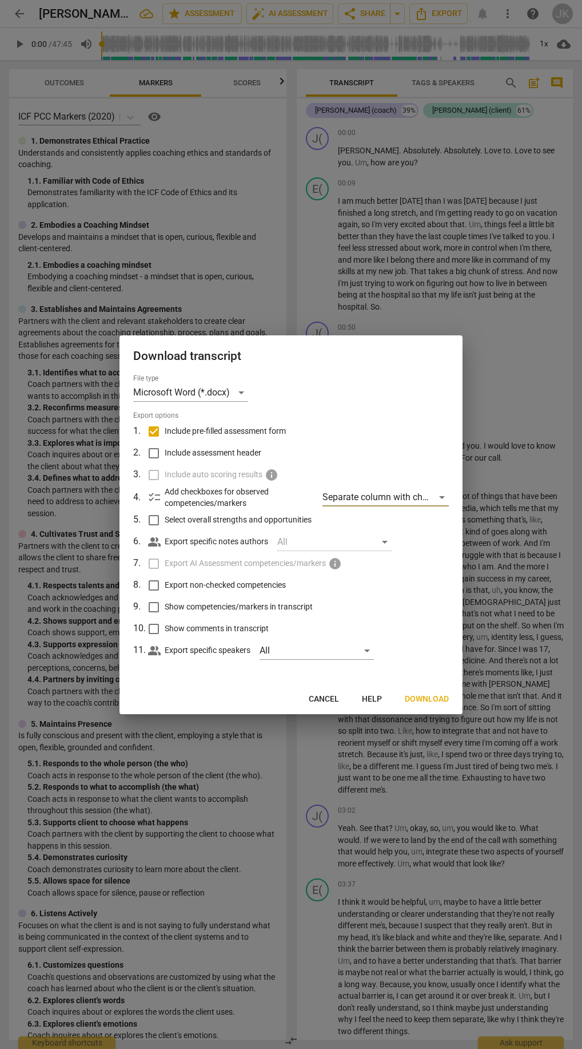
click at [155, 519] on input "Select overall strengths and opportunities" at bounding box center [154, 520] width 22 height 22
checkbox input "true"
click at [155, 602] on input "Show competencies/markers in transcript" at bounding box center [154, 607] width 22 height 22
checkbox input "true"
click at [154, 585] on input "Export non-checked competencies" at bounding box center [154, 585] width 22 height 22
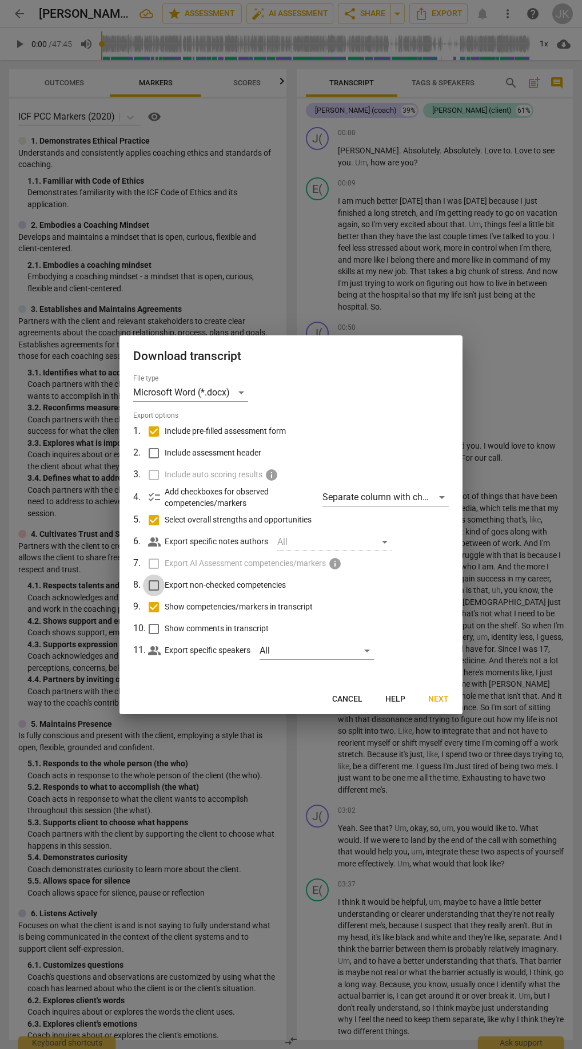
checkbox input "true"
click at [158, 429] on input "Include pre-filled assessment form" at bounding box center [154, 432] width 22 height 22
checkbox input "false"
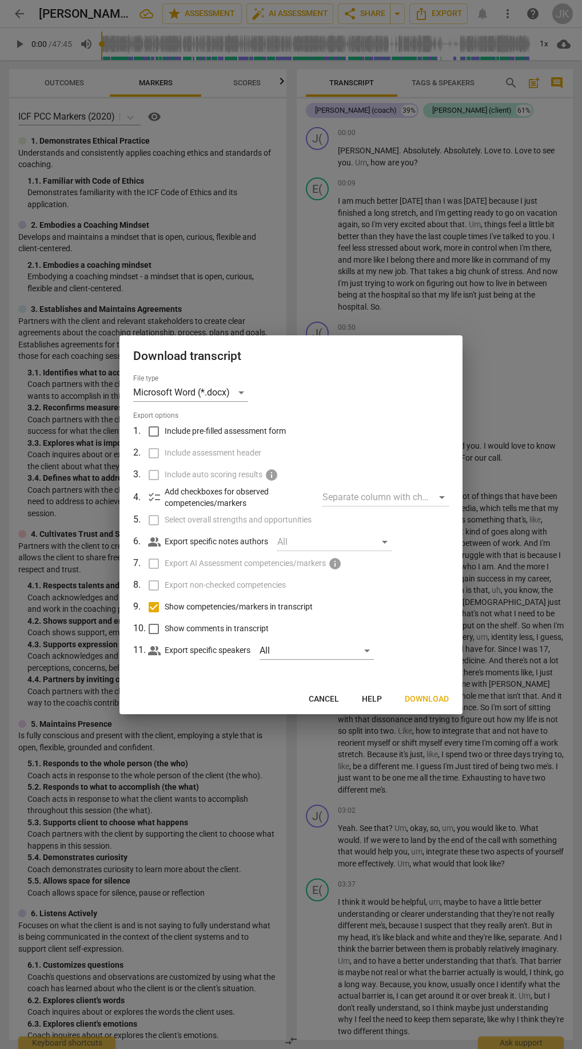
click at [156, 429] on input "Include pre-filled assessment form" at bounding box center [154, 432] width 22 height 22
checkbox input "true"
click at [152, 520] on input "Select overall strengths and opportunities" at bounding box center [154, 520] width 22 height 22
checkbox input "true"
click at [154, 578] on input "Export non-checked competencies" at bounding box center [154, 585] width 22 height 22
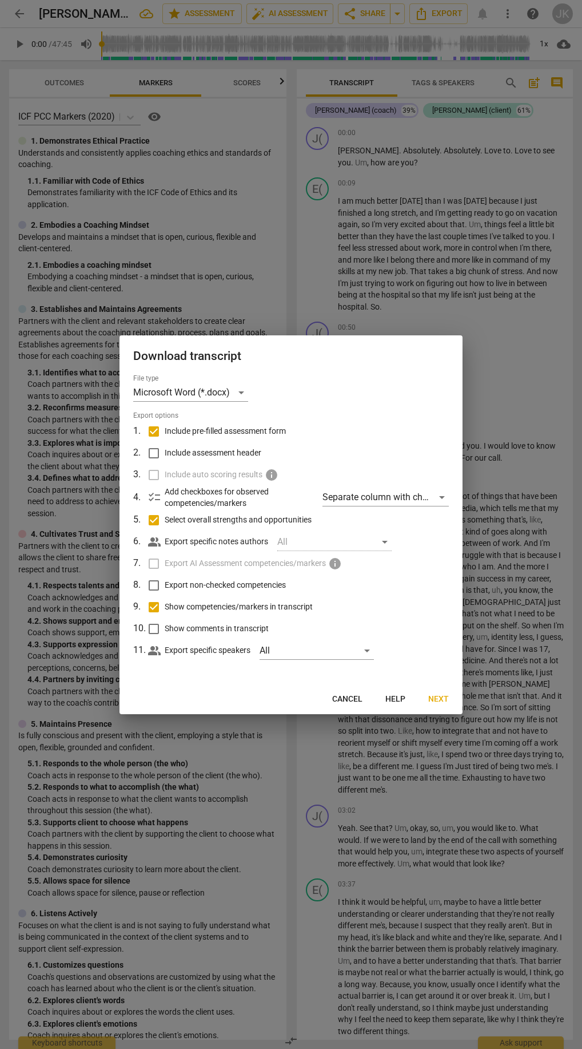
checkbox input "true"
click at [423, 499] on div "Separate column with check marks" at bounding box center [386, 497] width 126 height 18
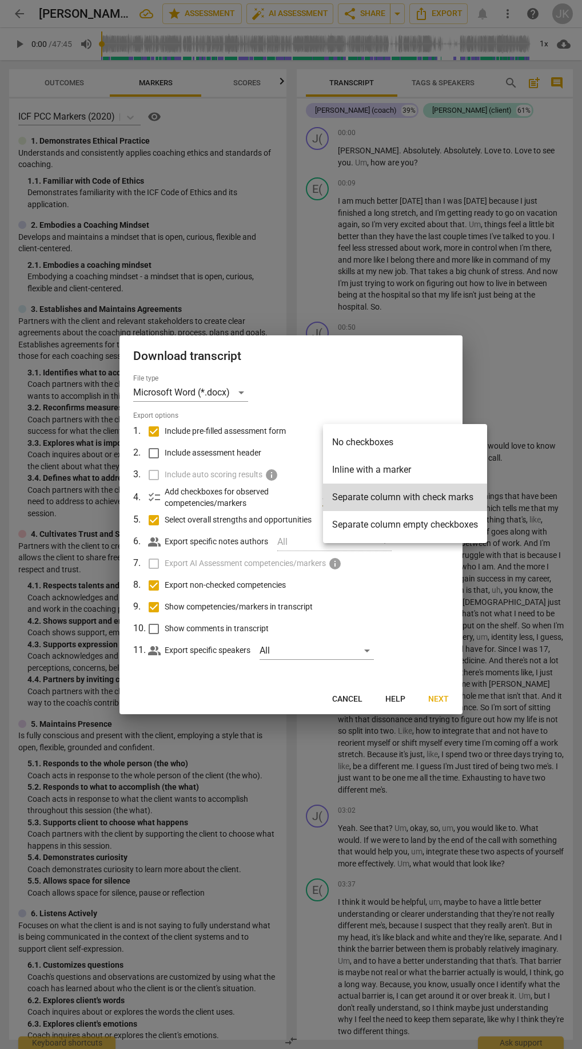
click at [394, 374] on div at bounding box center [291, 524] width 582 height 1049
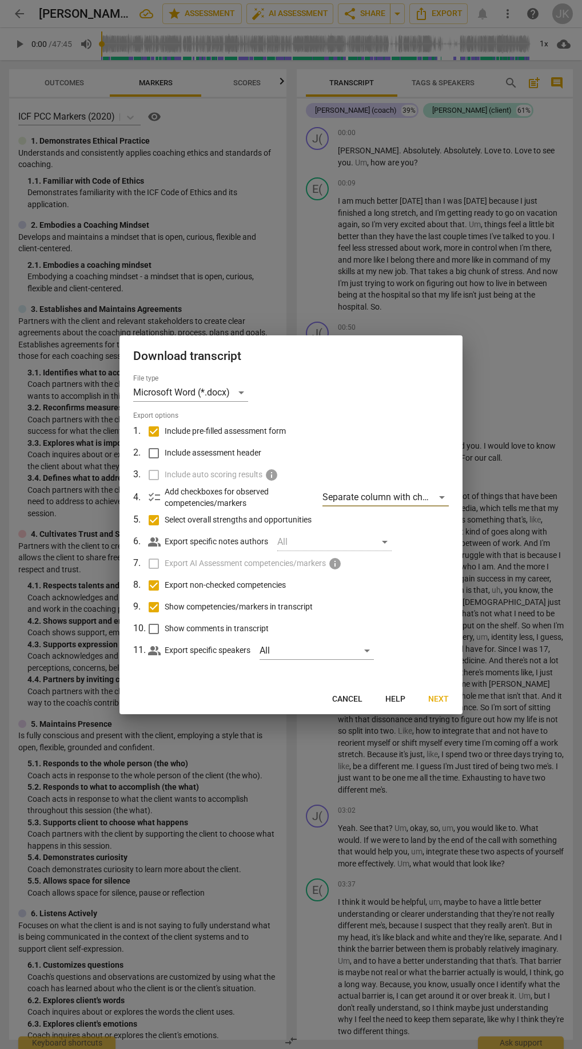
click at [437, 698] on span "Next" at bounding box center [439, 698] width 21 height 11
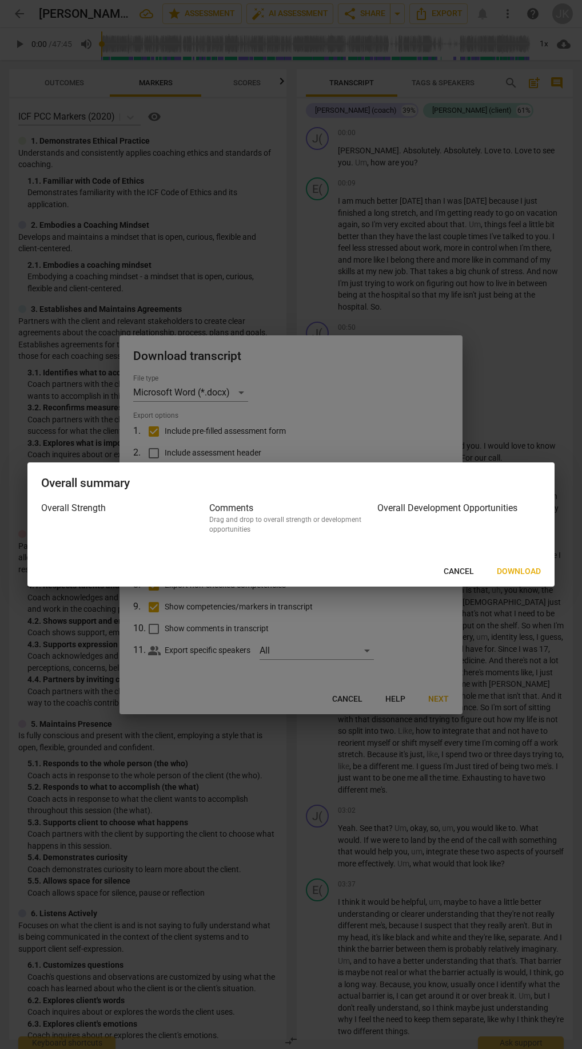
click at [519, 573] on span "Download" at bounding box center [519, 571] width 44 height 11
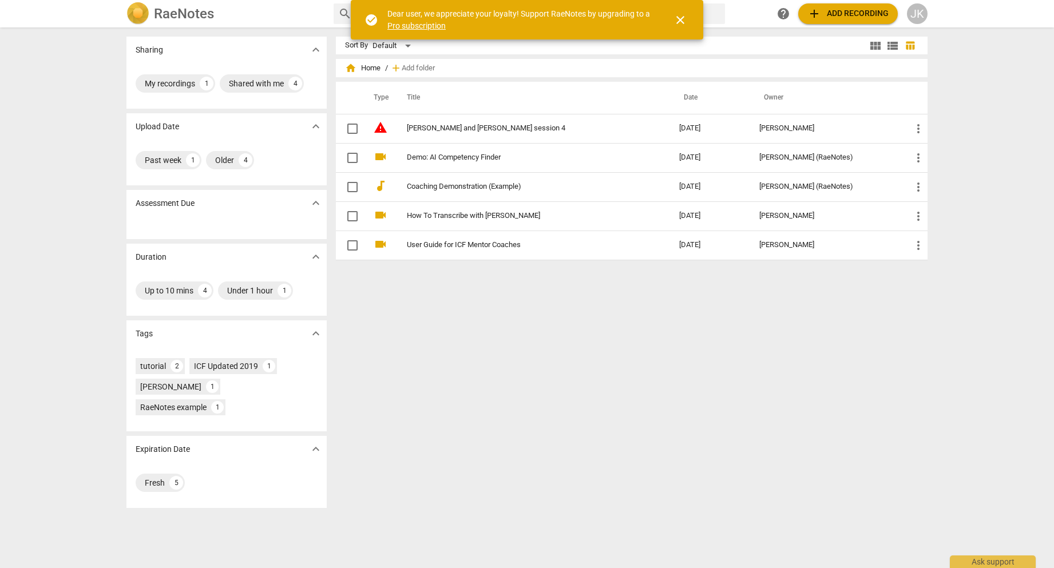
click at [413, 26] on link "Pro subscription" at bounding box center [416, 25] width 58 height 9
